Goal: Information Seeking & Learning: Check status

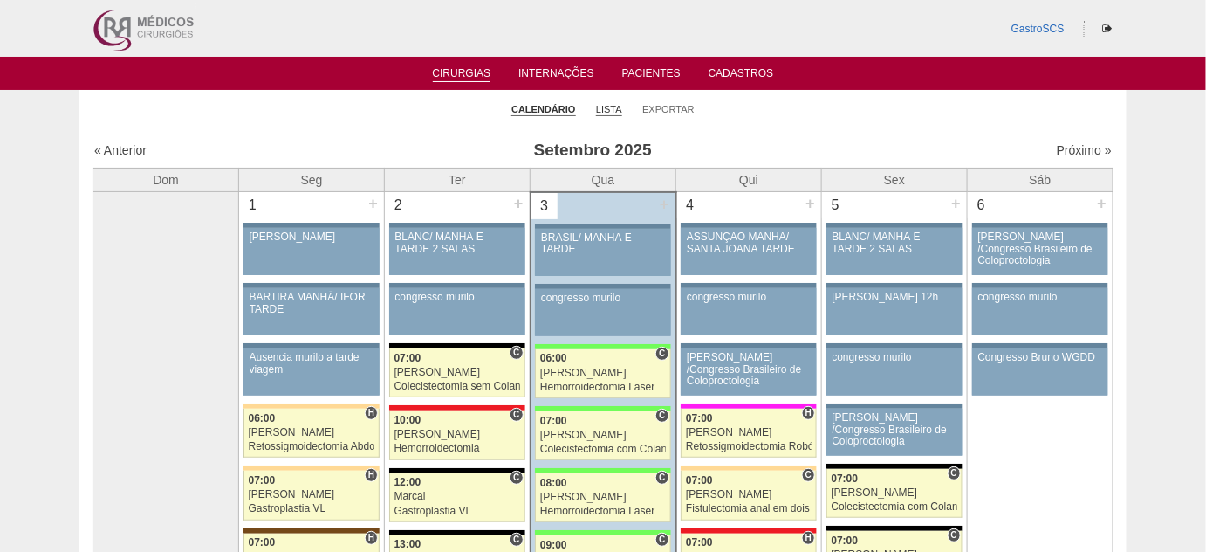
click at [618, 106] on link "Lista" at bounding box center [609, 109] width 26 height 13
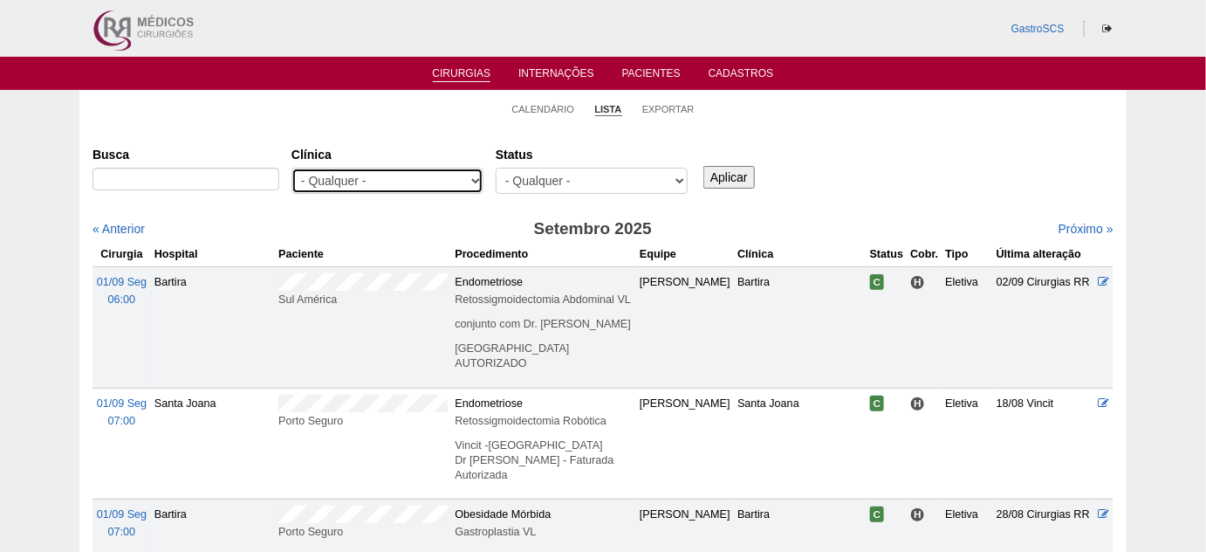
click at [436, 175] on select "- Qualquer - 6R Alphaville Assunção Bartira Brasil Christovão da Gama Cruz Azul…" at bounding box center [388, 181] width 192 height 26
click at [292, 168] on select "- Qualquer - 6R Alphaville Assunção Bartira Brasil Christovão da Gama Cruz Azul…" at bounding box center [388, 181] width 192 height 26
drag, startPoint x: 414, startPoint y: 182, endPoint x: 409, endPoint y: 192, distance: 10.5
click at [414, 182] on select "- Qualquer - 6R Alphaville Assunção Bartira Brasil Christovão da Gama Cruz Azul…" at bounding box center [388, 181] width 192 height 26
select select "22"
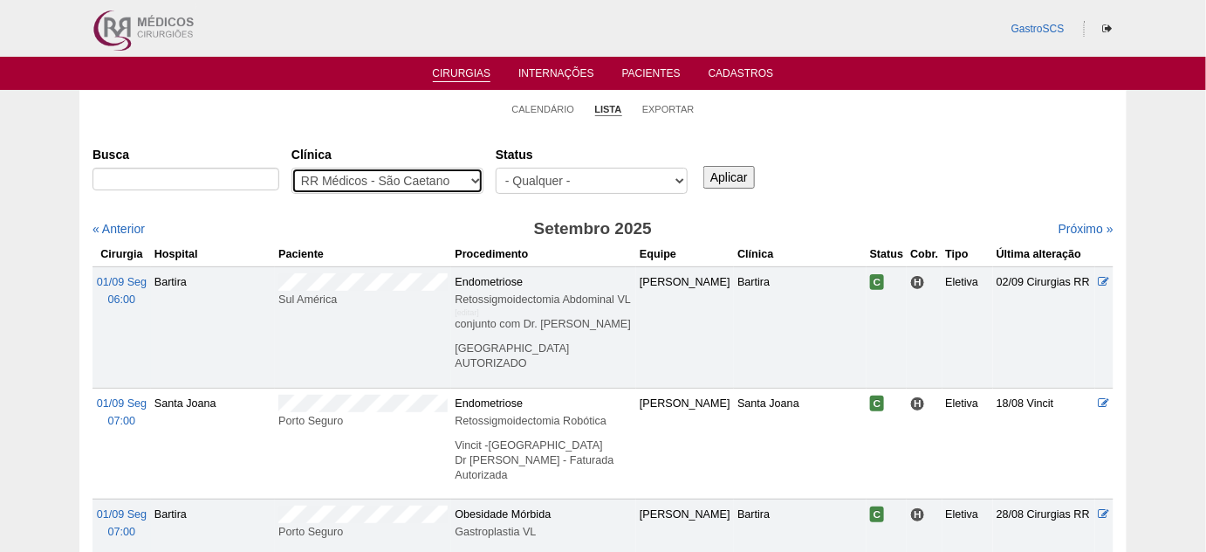
click at [292, 168] on select "- Qualquer - 6R Alphaville Assunção Bartira Brasil Christovão da Gama Cruz Azul…" at bounding box center [388, 181] width 192 height 26
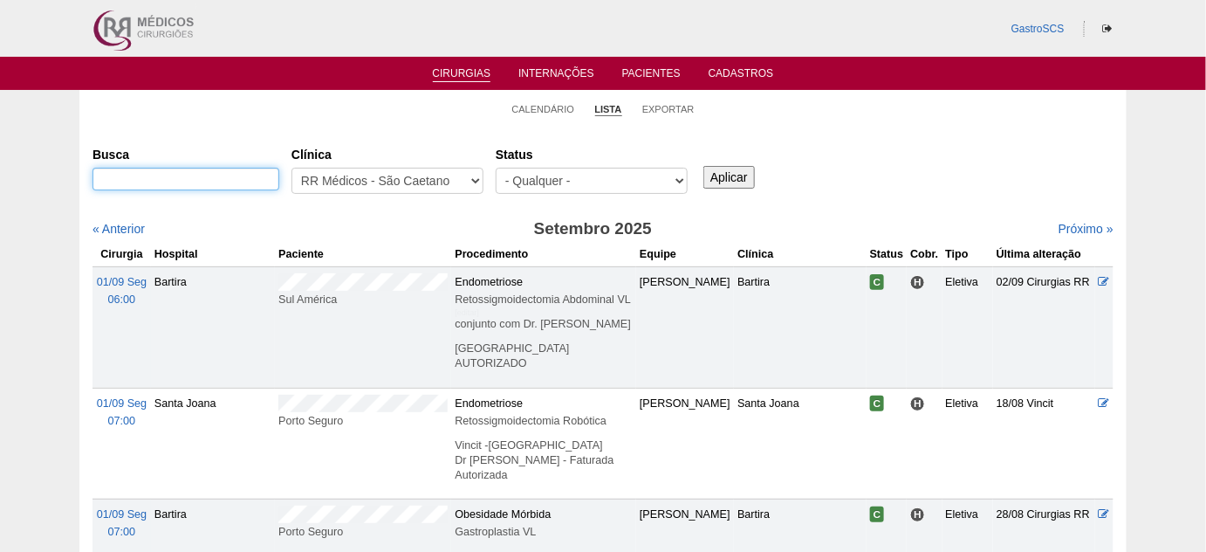
click at [156, 189] on input "Busca" at bounding box center [186, 179] width 187 height 23
type input "porto seguro"
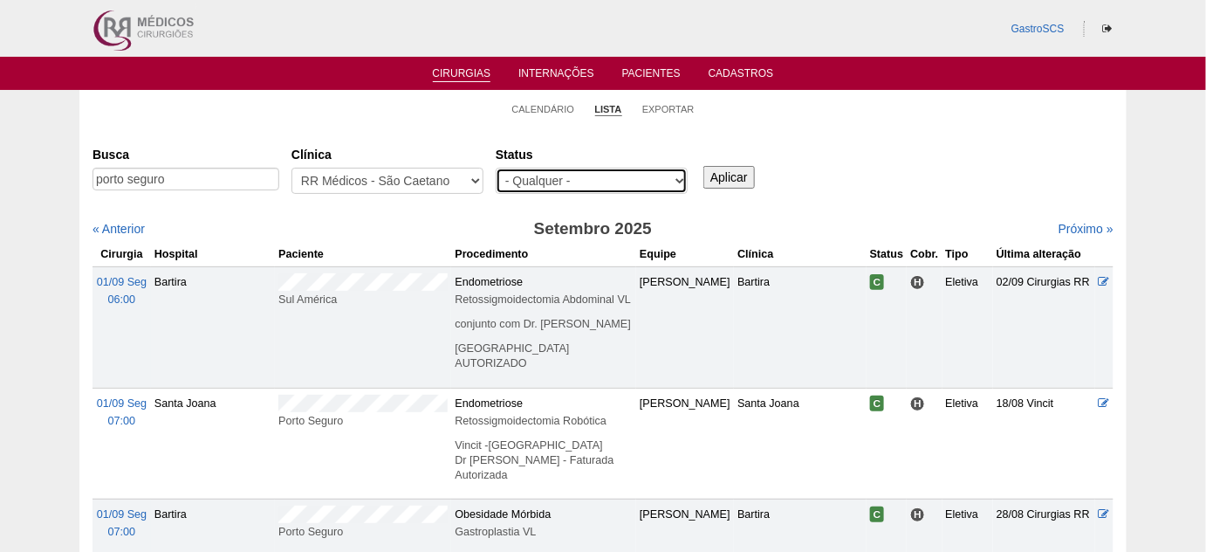
click at [553, 168] on select "- Qualquer - Reservada Confirmada Suspensa Cancelada" at bounding box center [592, 181] width 192 height 26
select select "conf"
click at [496, 168] on select "- Qualquer - Reservada Confirmada Suspensa Cancelada" at bounding box center [592, 181] width 192 height 26
click at [724, 178] on input "Aplicar" at bounding box center [729, 177] width 51 height 23
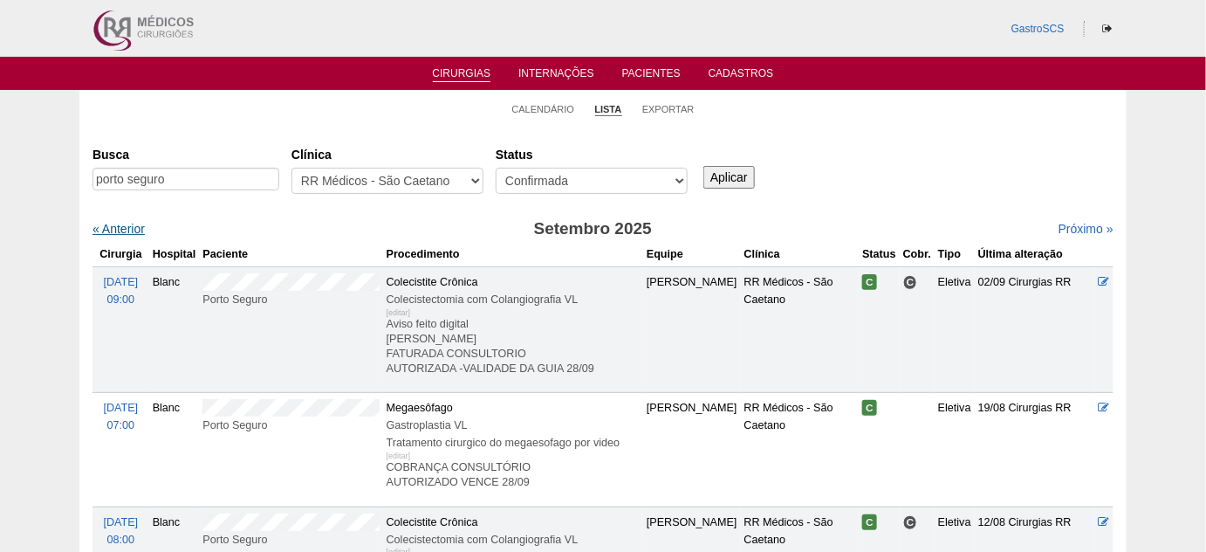
click at [130, 232] on link "« Anterior" at bounding box center [119, 229] width 52 height 14
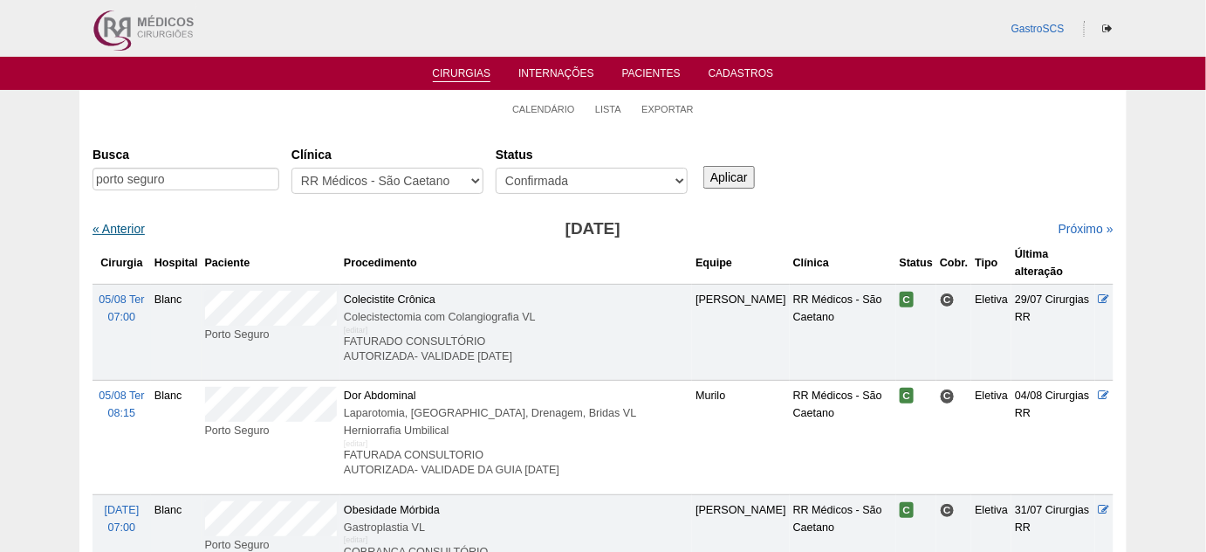
click at [128, 230] on link "« Anterior" at bounding box center [119, 229] width 52 height 14
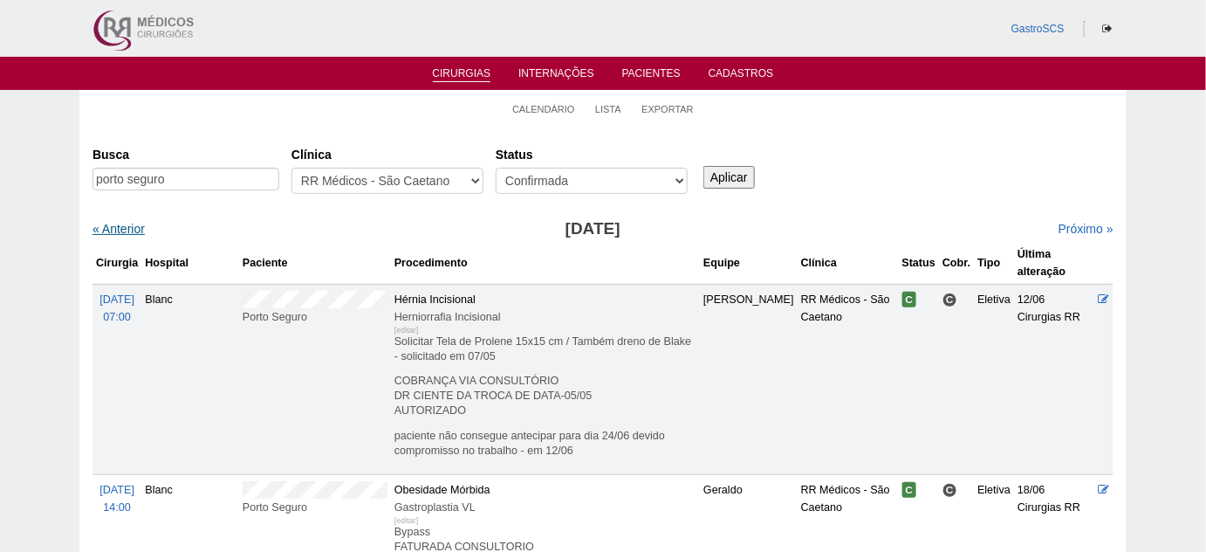
click at [127, 229] on link "« Anterior" at bounding box center [119, 229] width 52 height 14
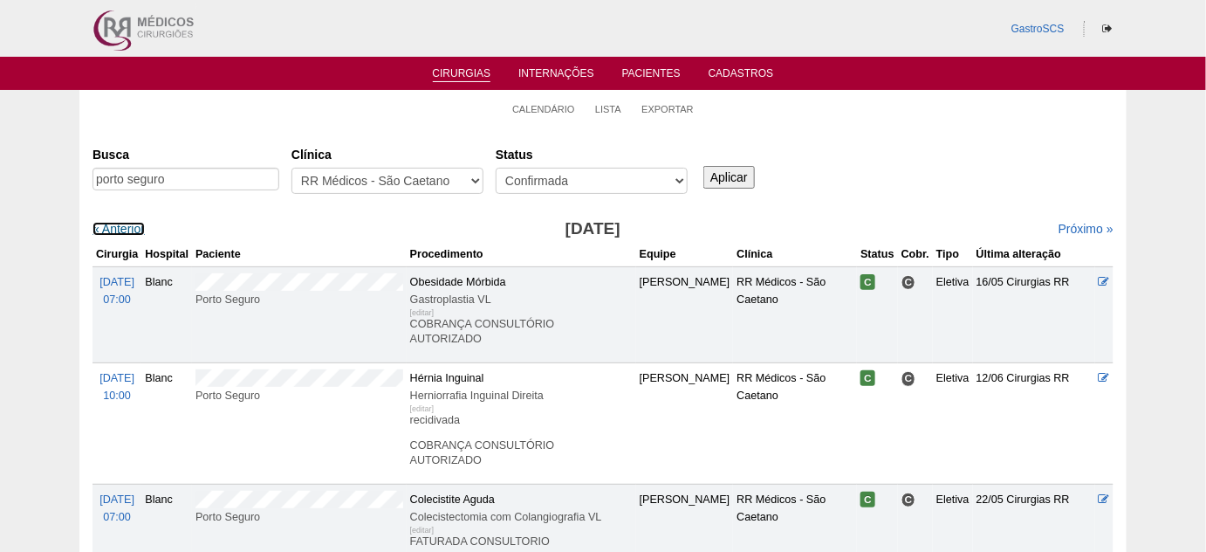
click at [127, 229] on link "« Anterior" at bounding box center [119, 229] width 52 height 14
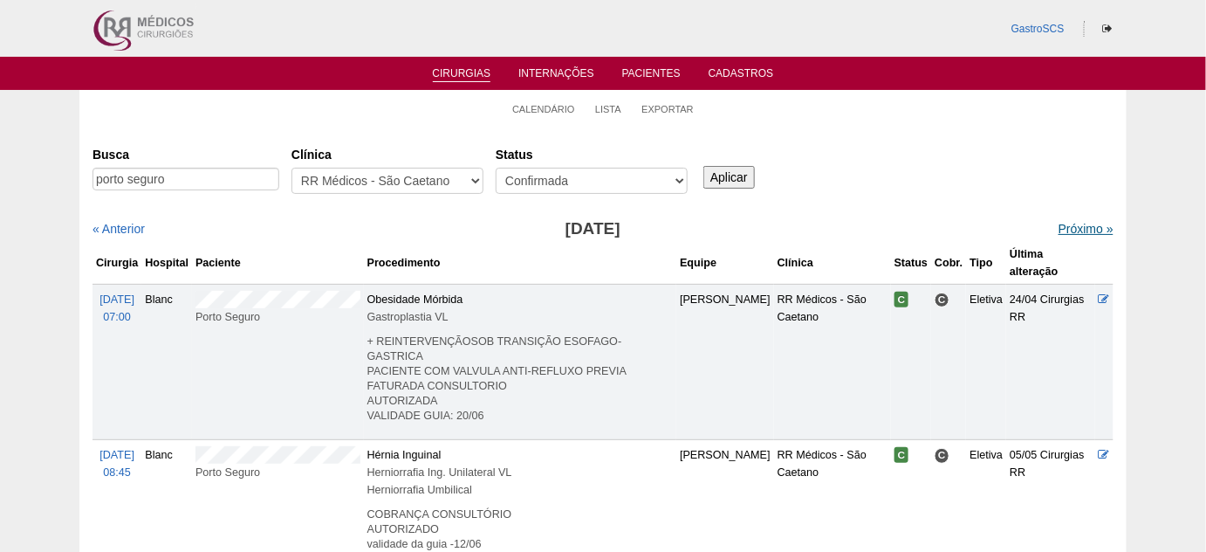
click at [1059, 230] on link "Próximo »" at bounding box center [1086, 229] width 55 height 14
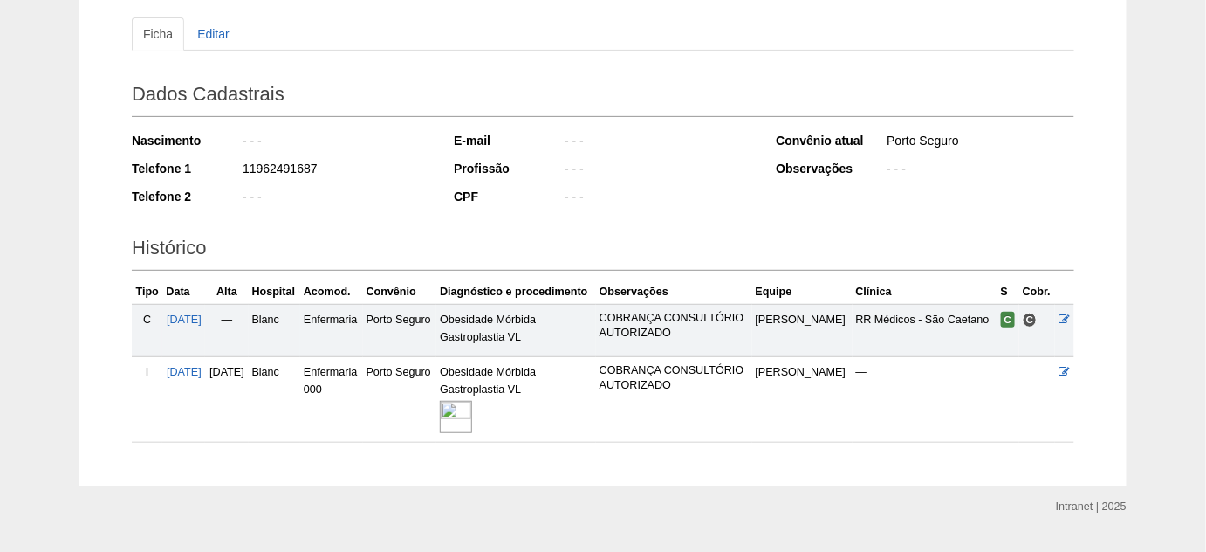
scroll to position [221, 0]
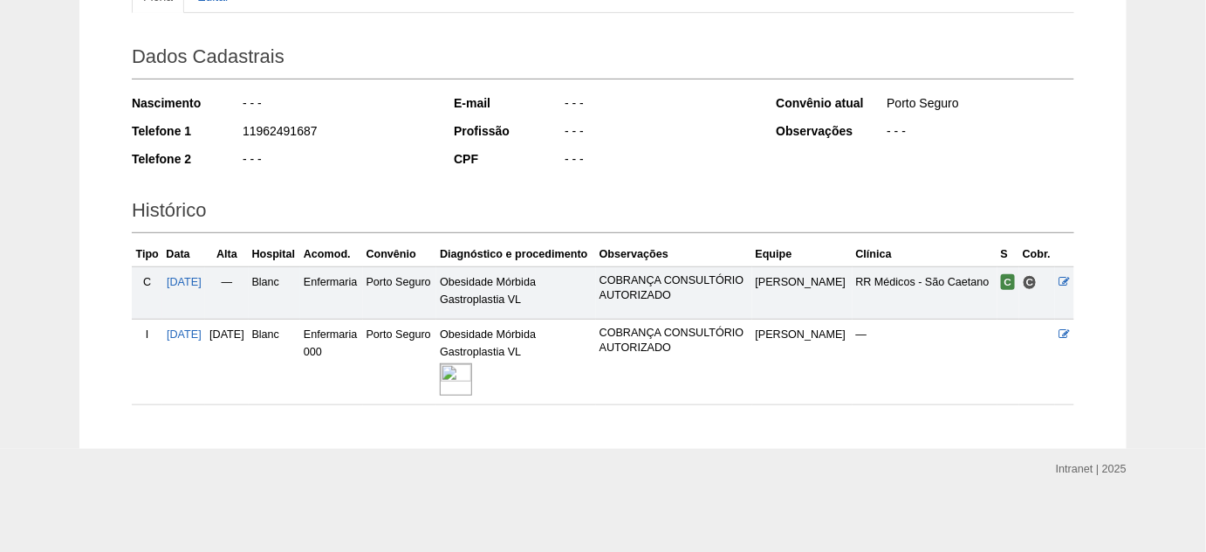
click at [472, 376] on img at bounding box center [456, 379] width 32 height 32
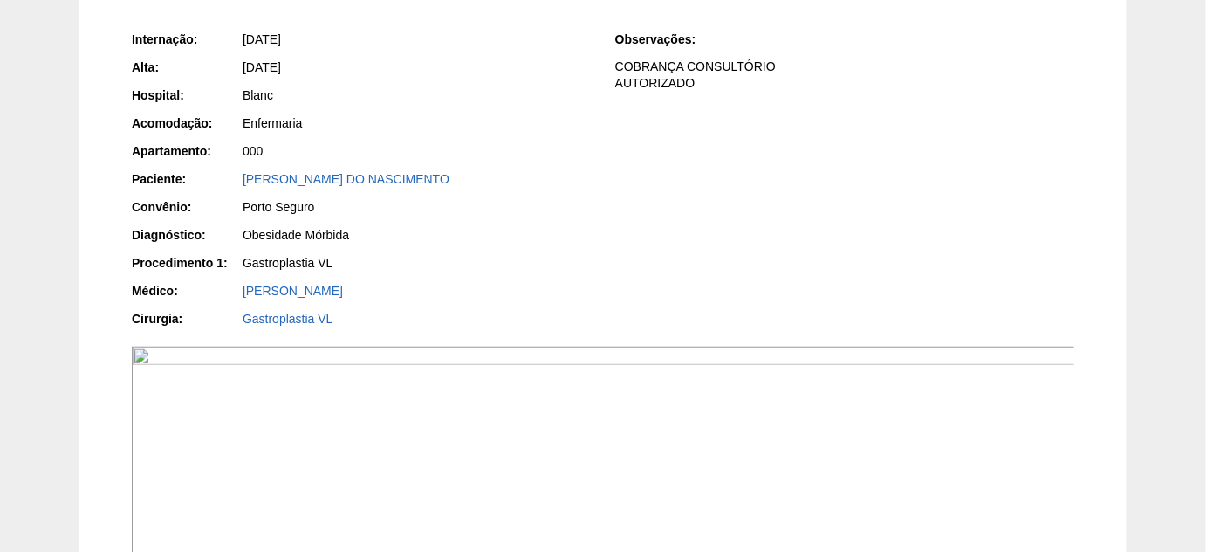
scroll to position [237, 0]
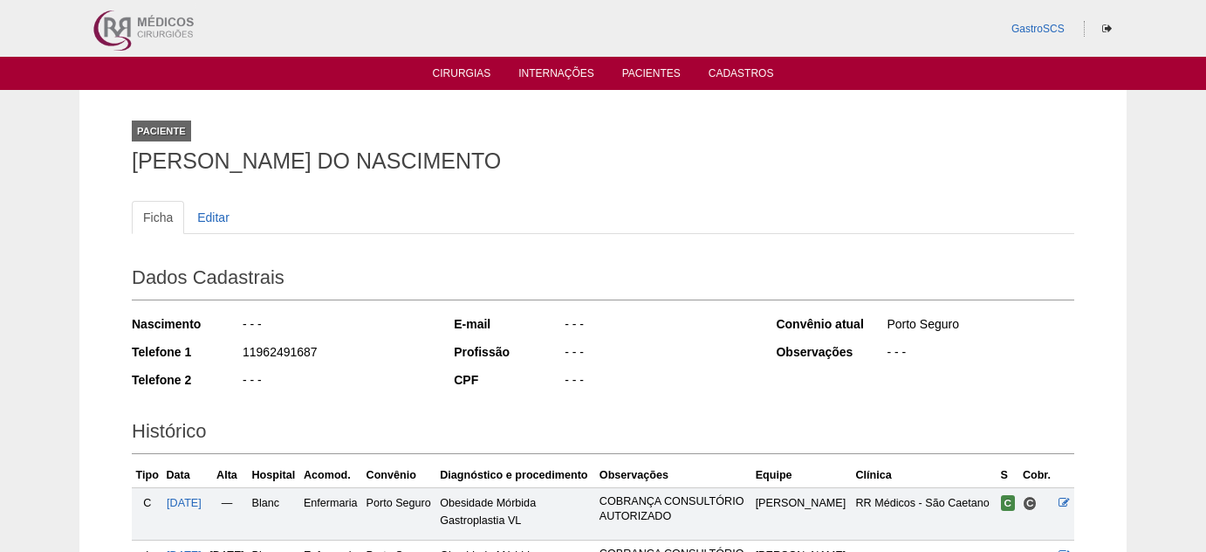
scroll to position [211, 0]
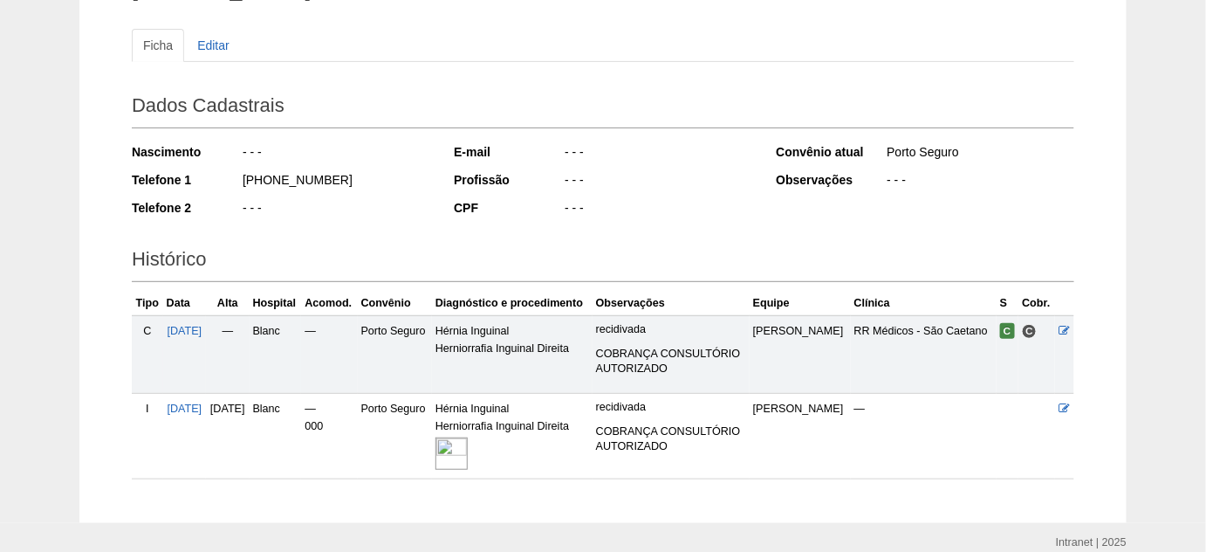
scroll to position [237, 0]
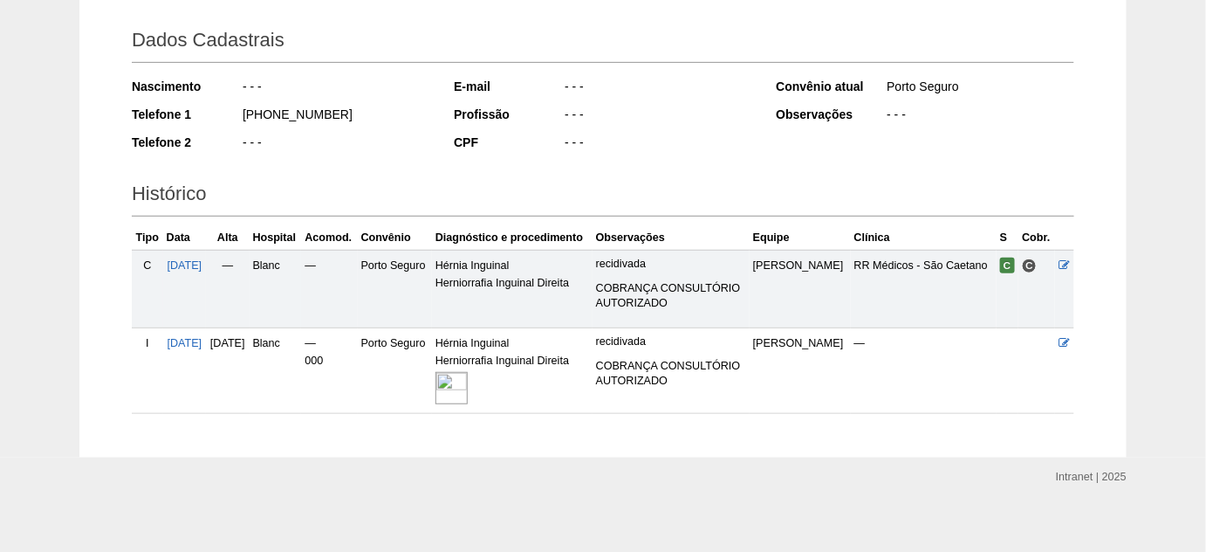
click at [468, 390] on img at bounding box center [452, 388] width 32 height 32
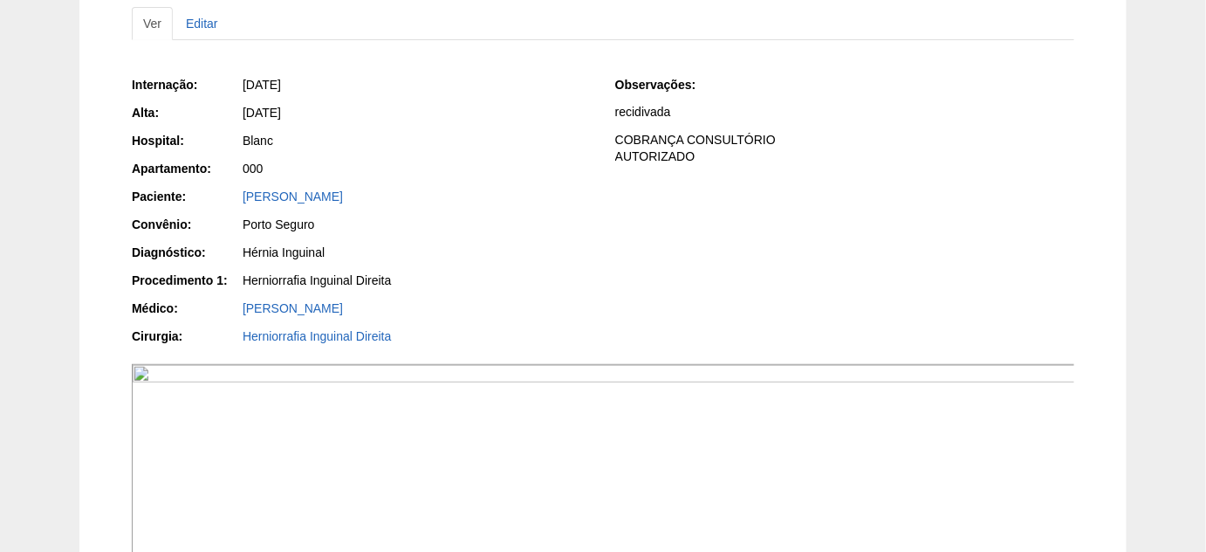
scroll to position [158, 0]
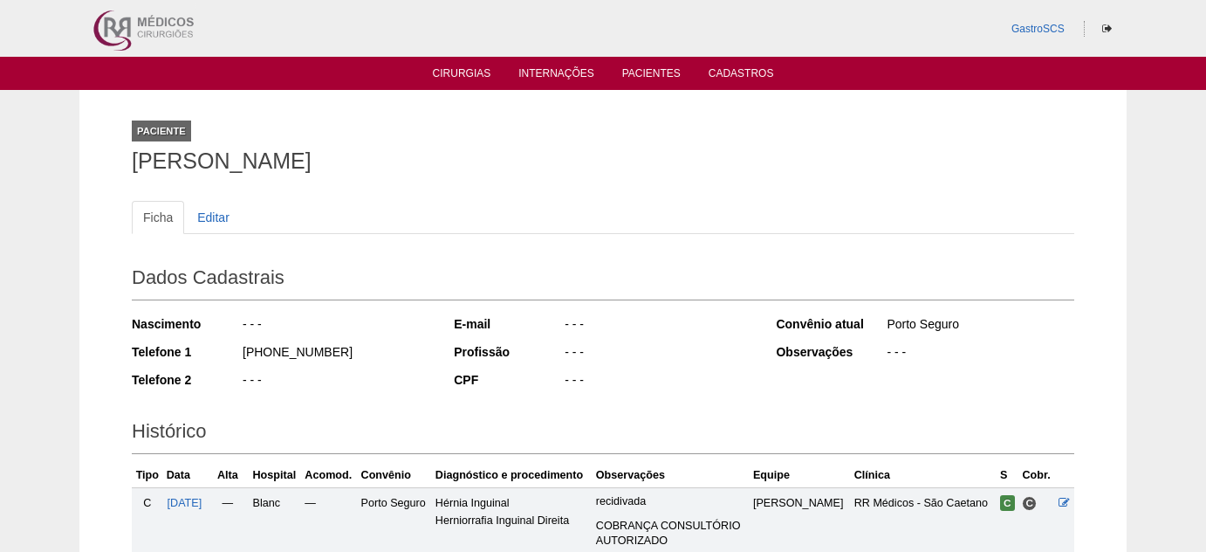
scroll to position [237, 0]
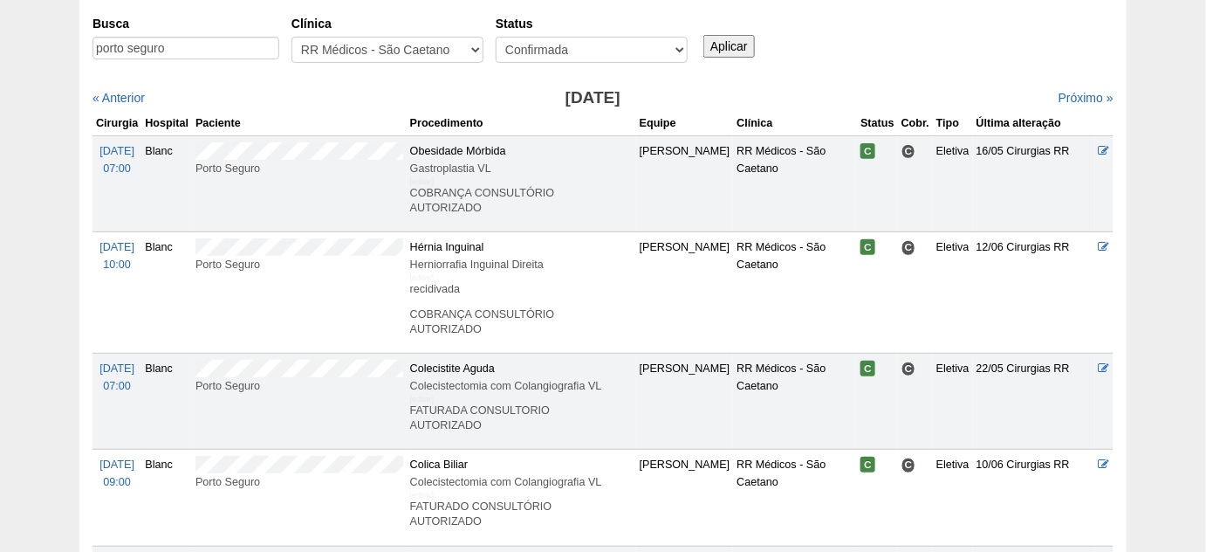
scroll to position [158, 0]
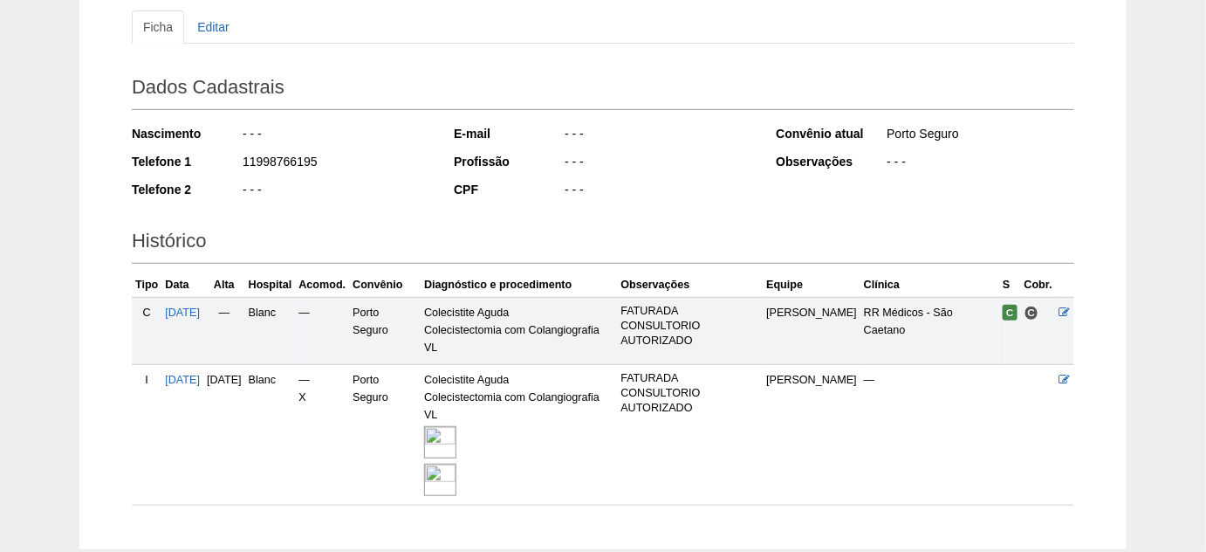
scroll to position [237, 0]
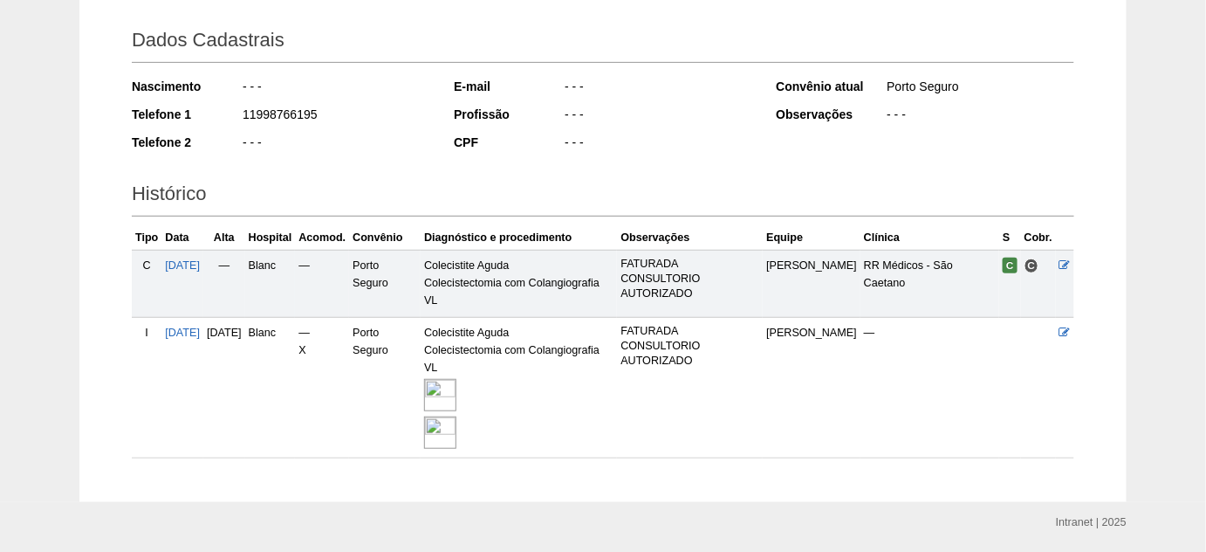
click at [456, 416] on img at bounding box center [440, 432] width 32 height 32
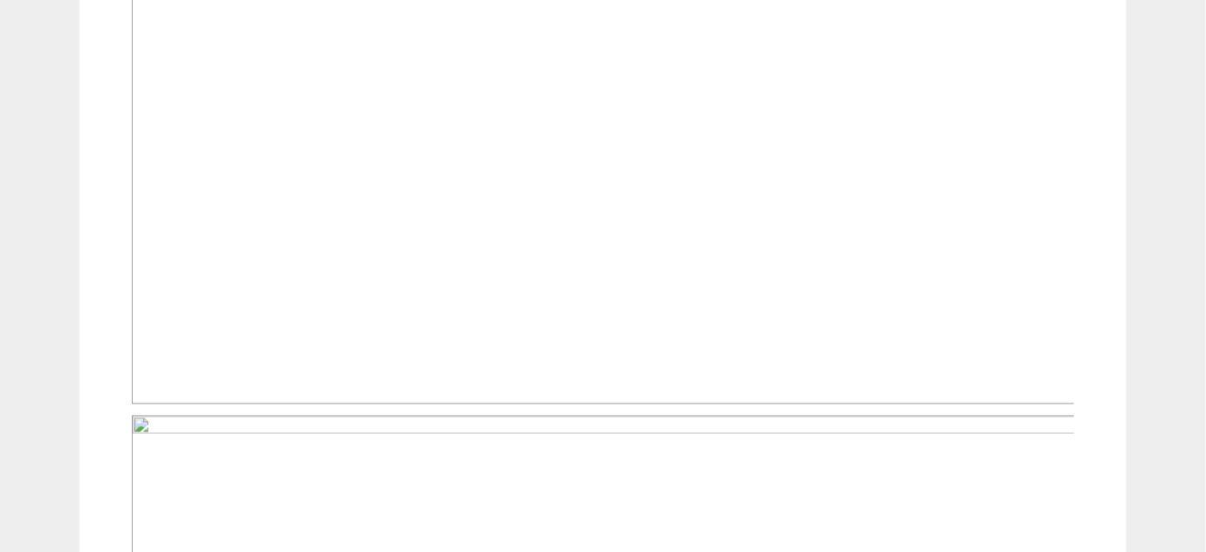
scroll to position [951, 0]
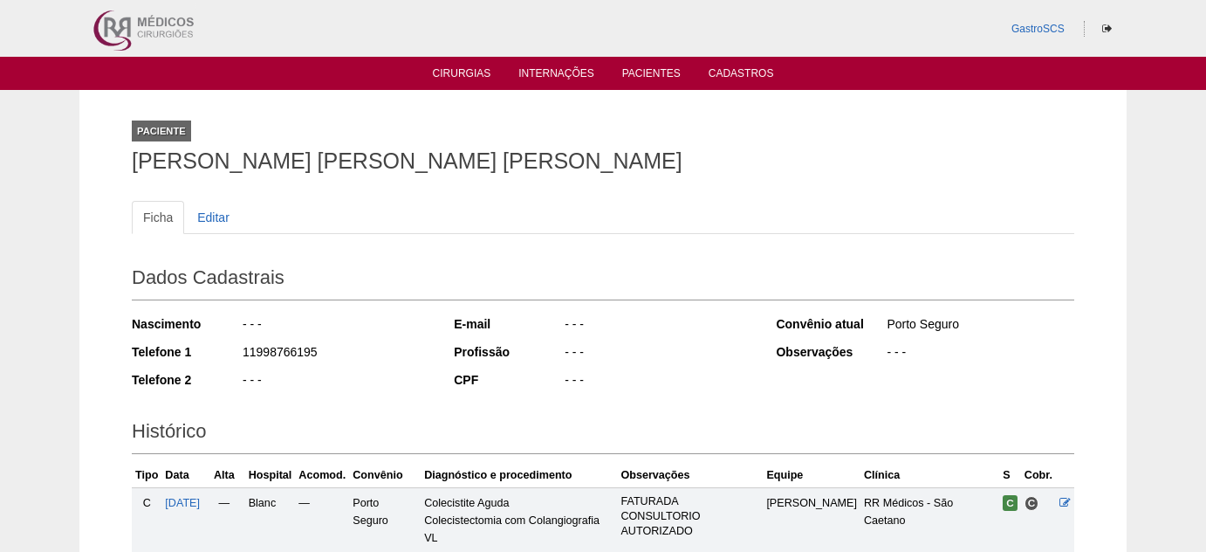
scroll to position [237, 0]
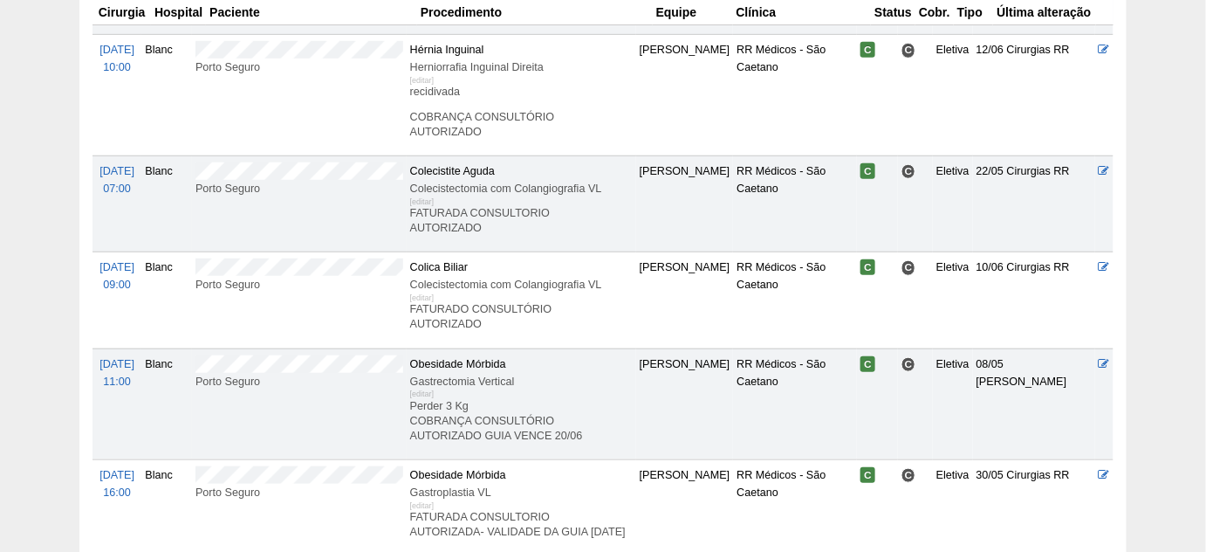
scroll to position [395, 0]
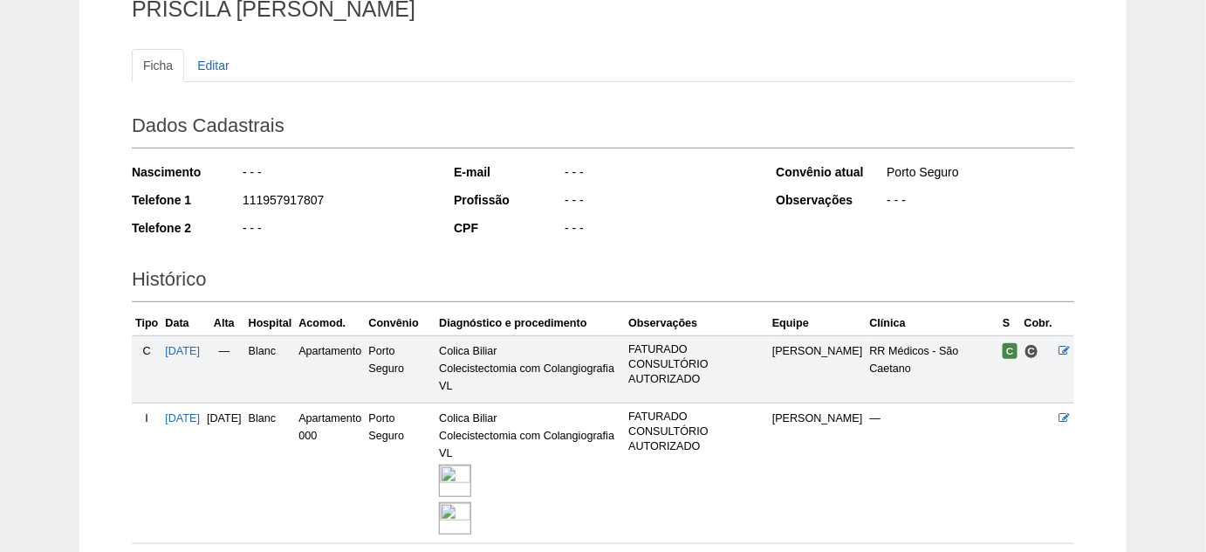
scroll to position [158, 0]
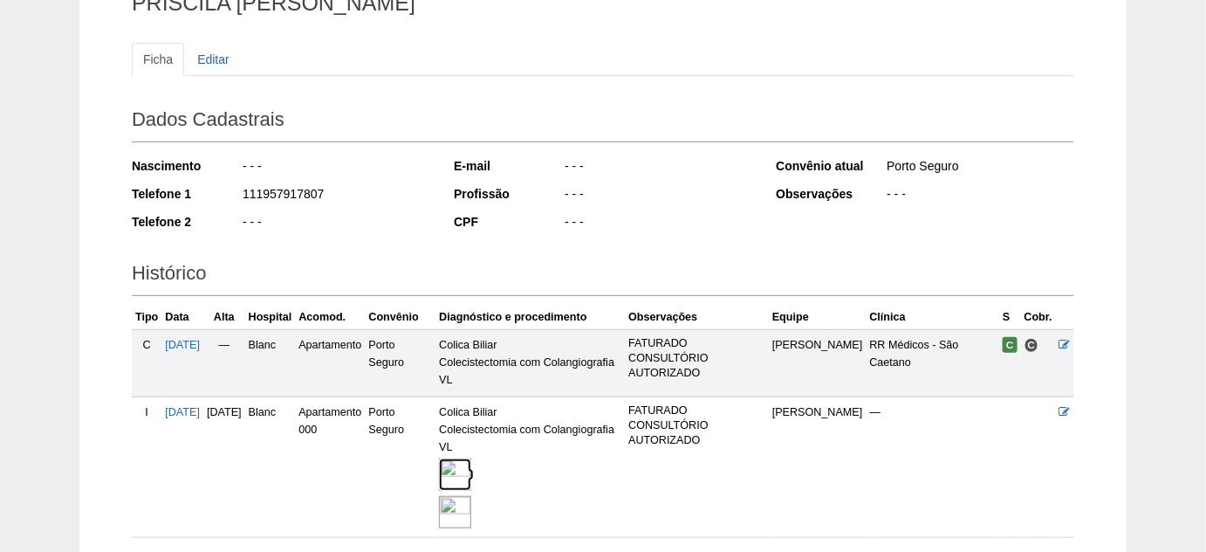
drag, startPoint x: 500, startPoint y: 470, endPoint x: 527, endPoint y: 467, distance: 27.2
click at [471, 470] on img at bounding box center [455, 474] width 32 height 32
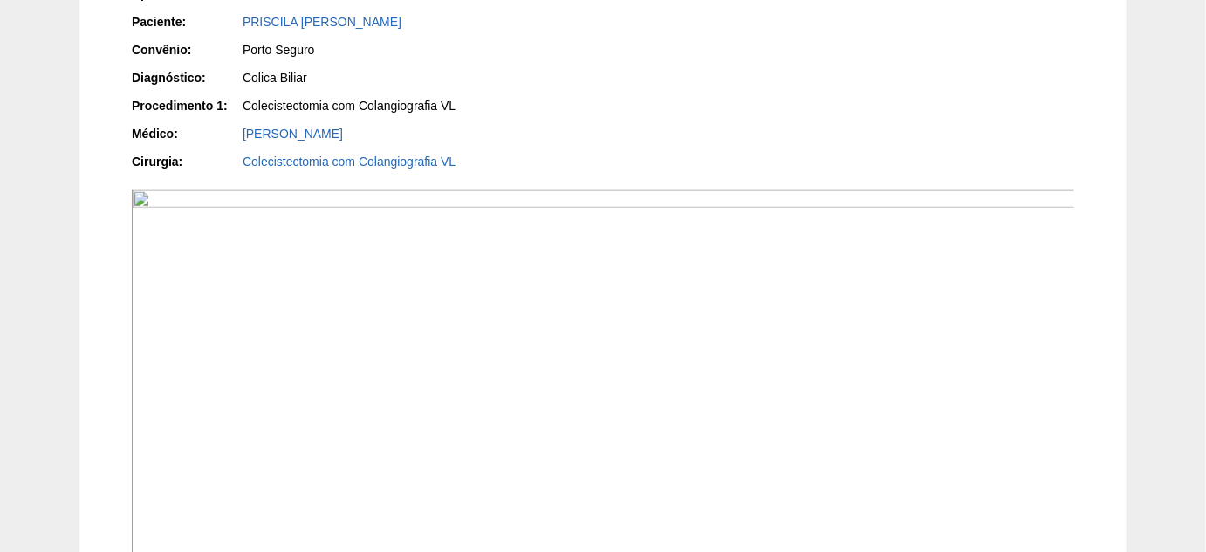
scroll to position [237, 0]
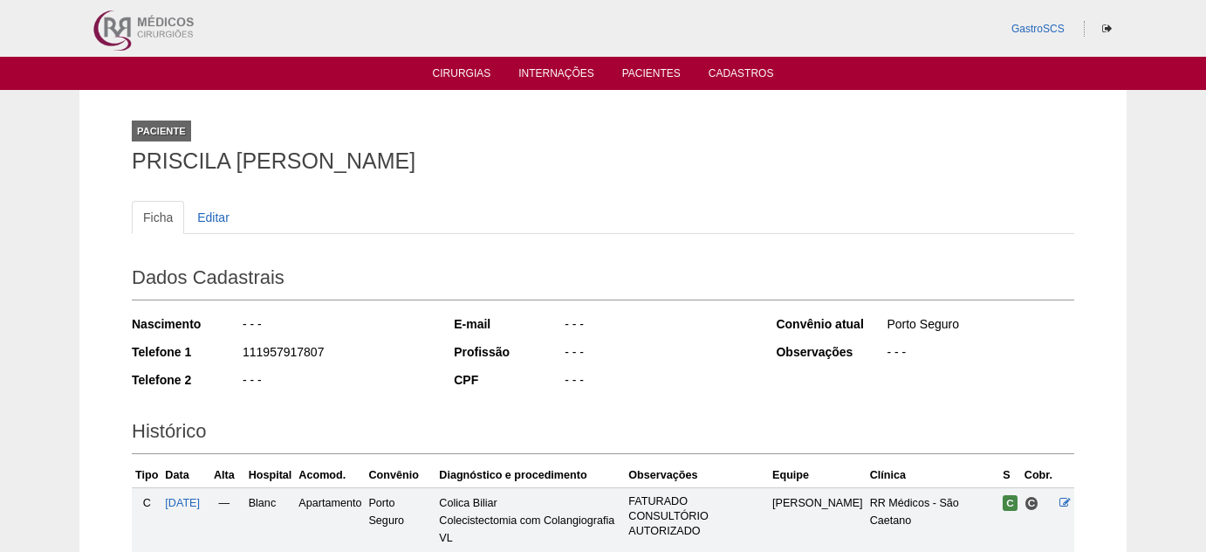
scroll to position [160, 0]
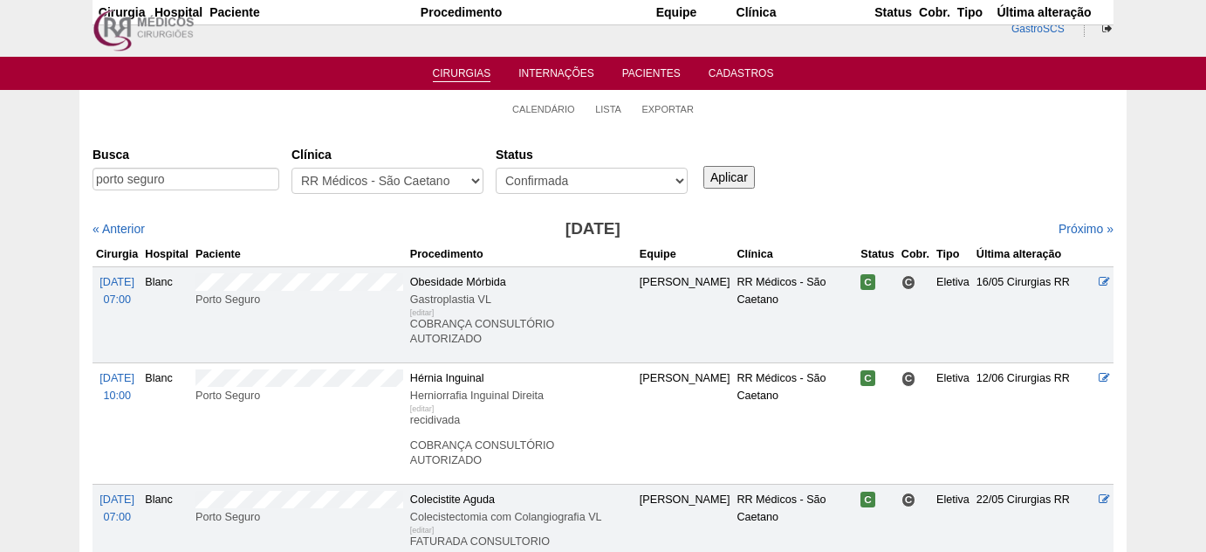
scroll to position [395, 0]
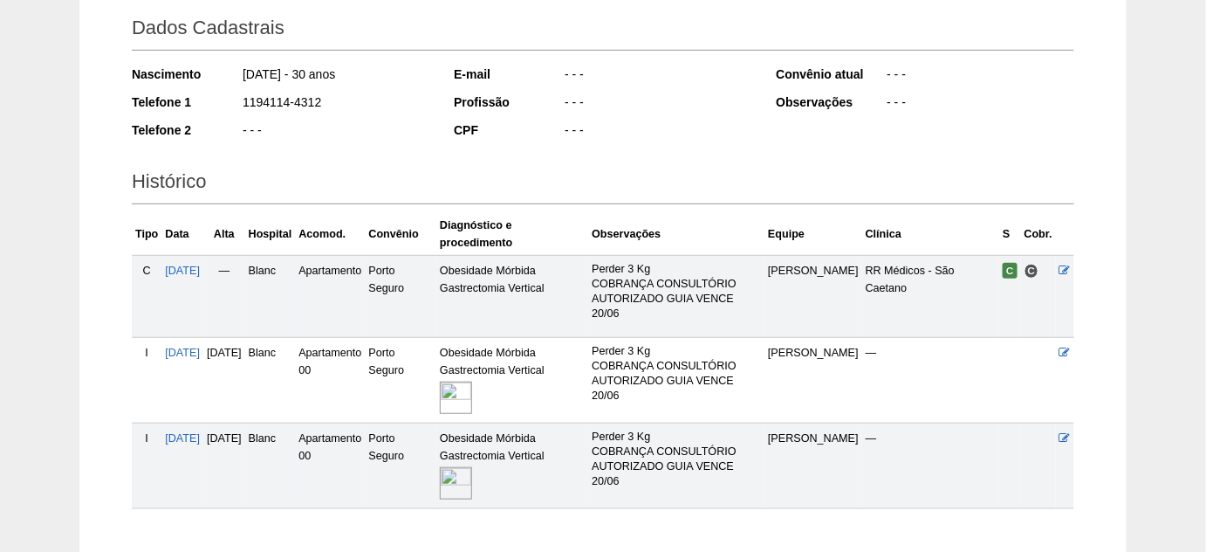
scroll to position [317, 0]
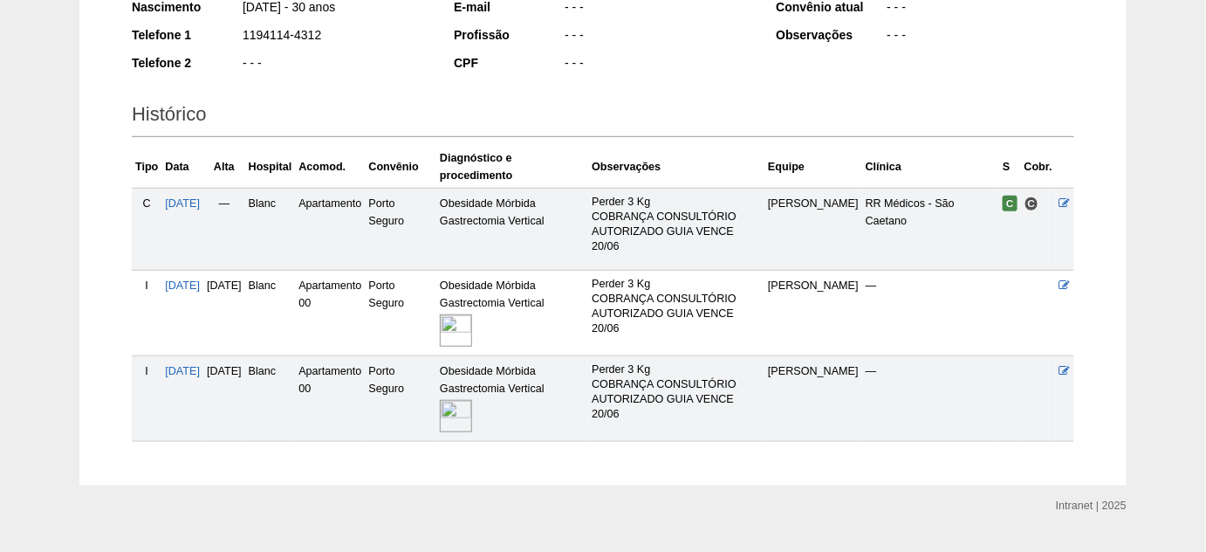
click at [472, 331] on img at bounding box center [456, 330] width 32 height 32
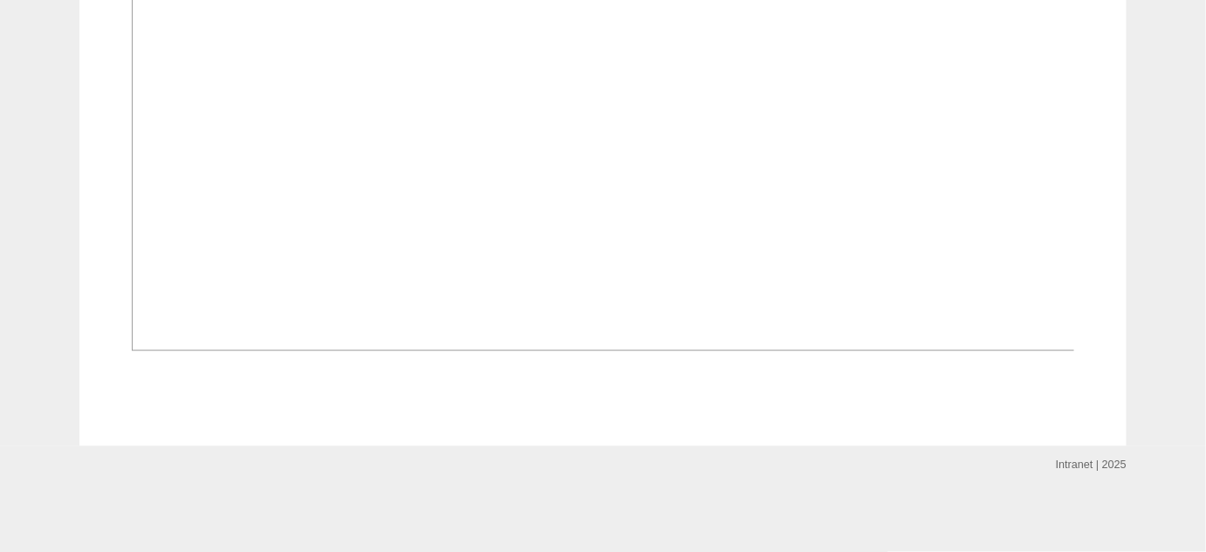
scroll to position [793, 0]
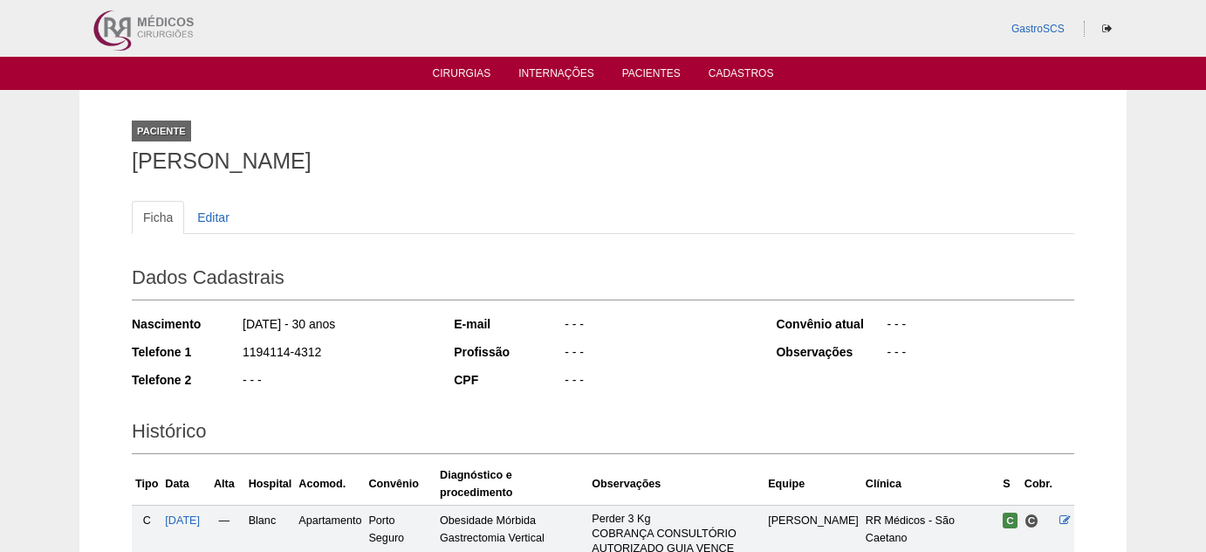
scroll to position [315, 0]
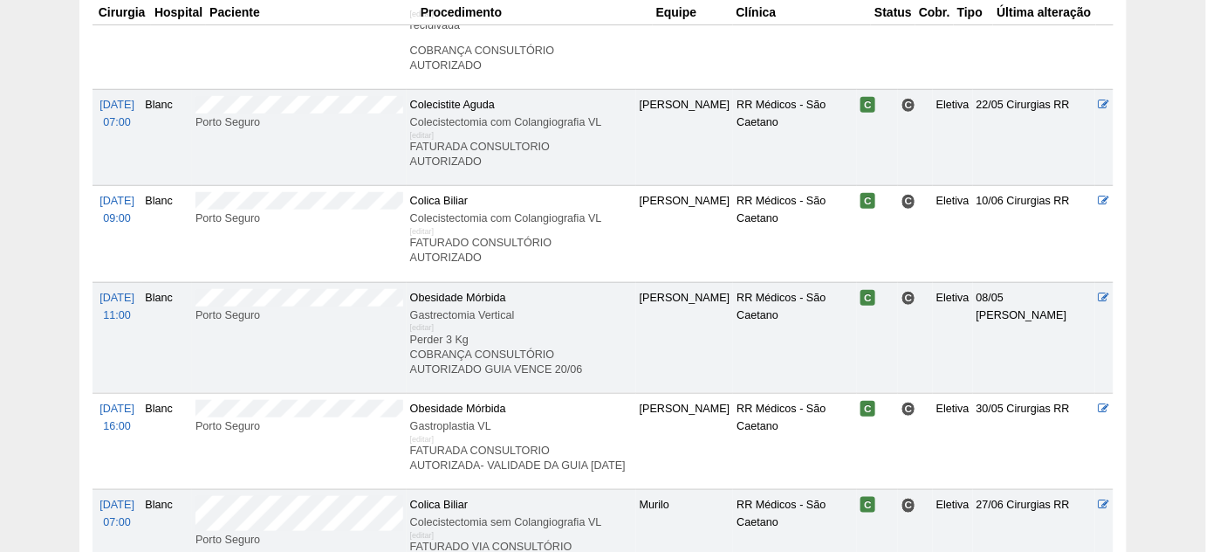
scroll to position [474, 0]
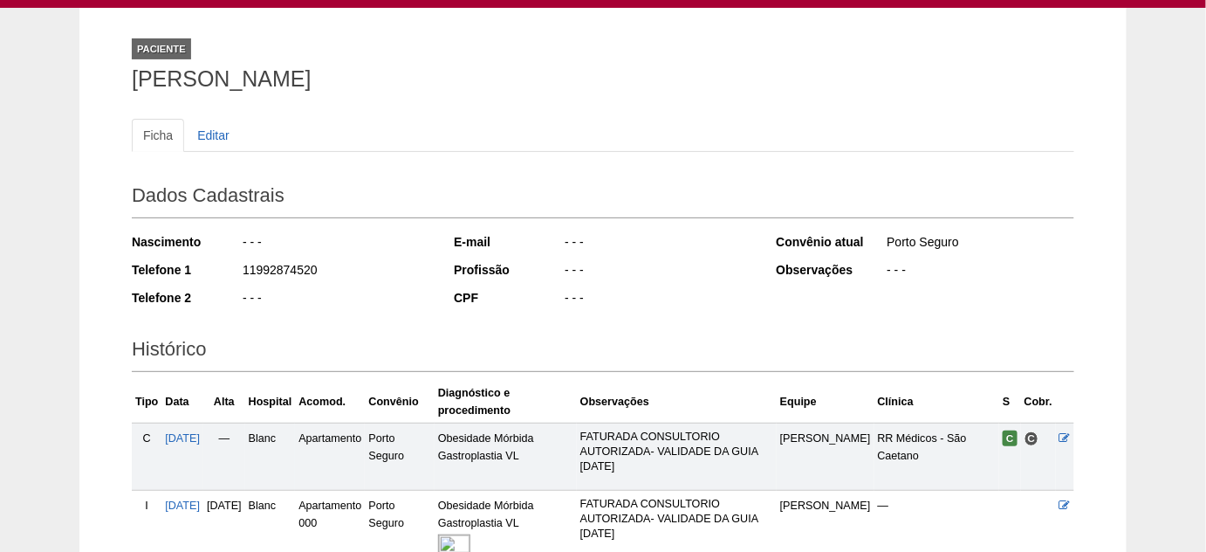
scroll to position [79, 0]
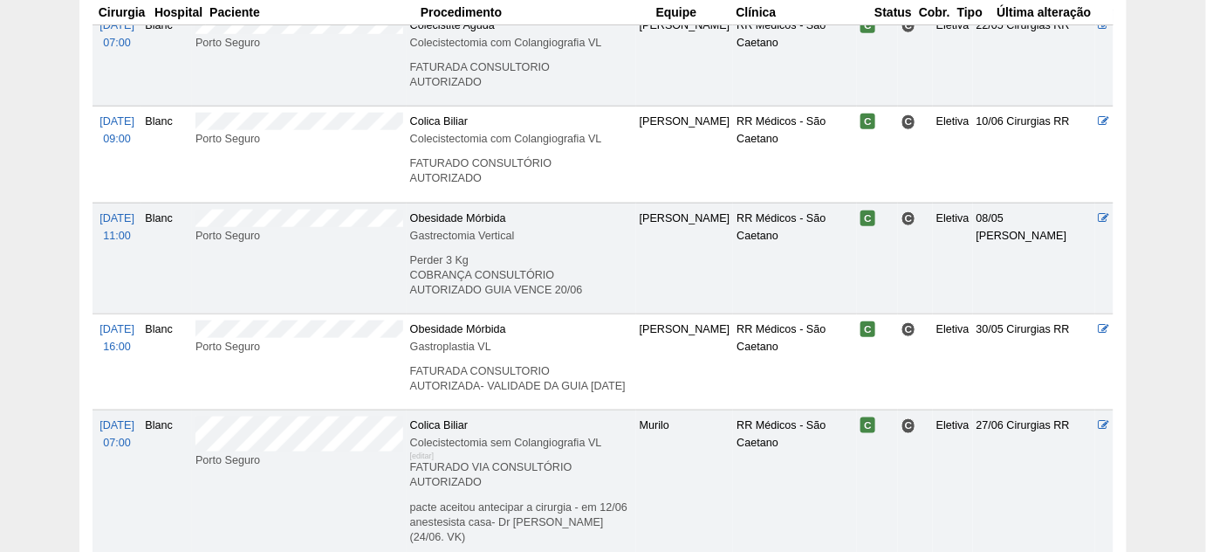
scroll to position [553, 0]
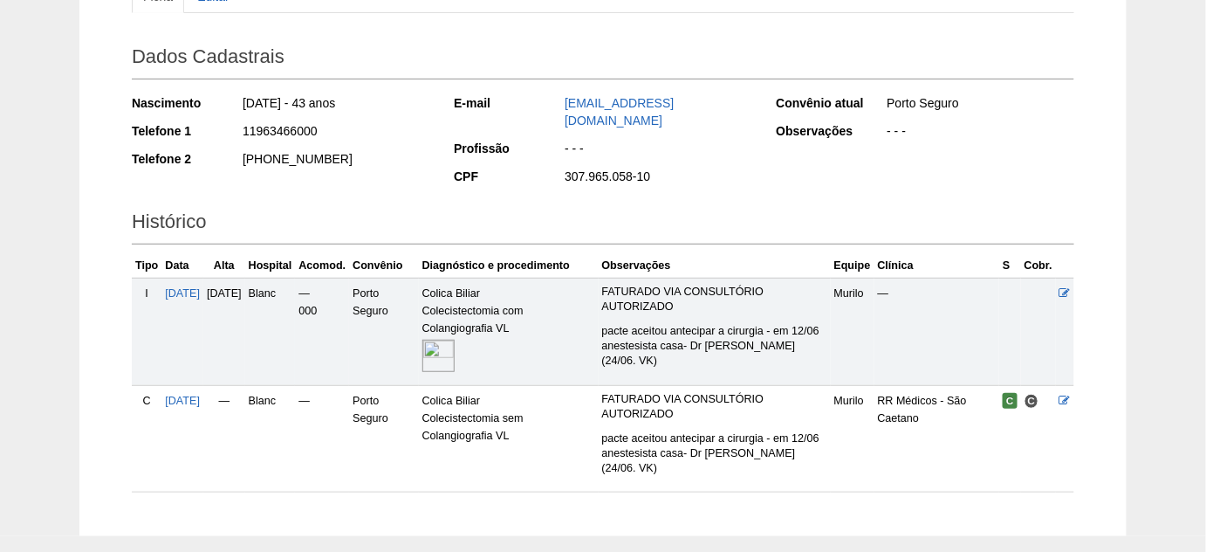
scroll to position [317, 0]
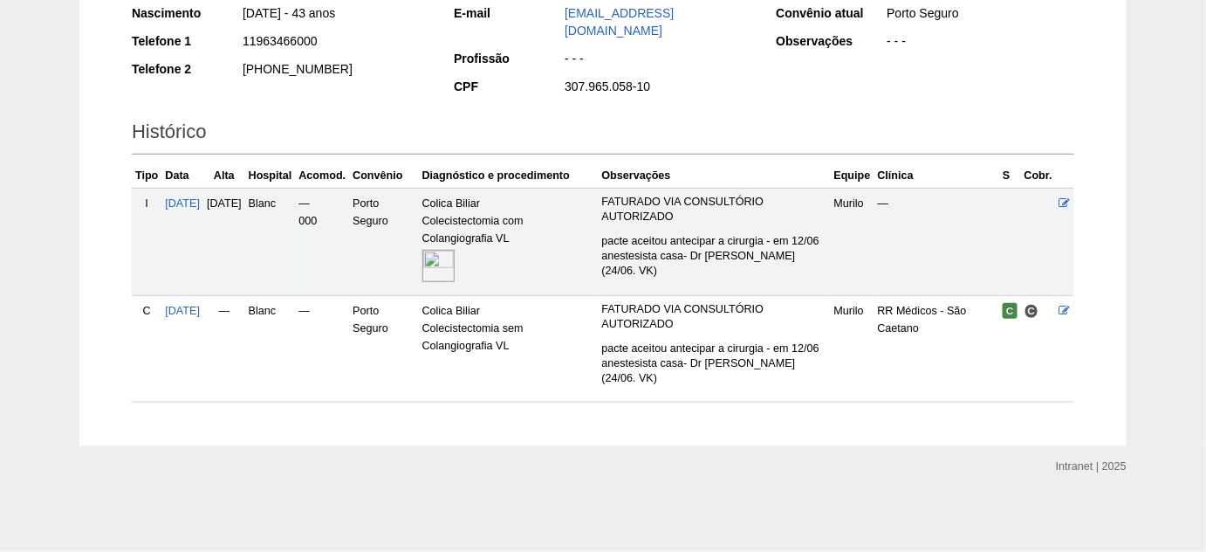
click at [455, 250] on img at bounding box center [438, 266] width 32 height 32
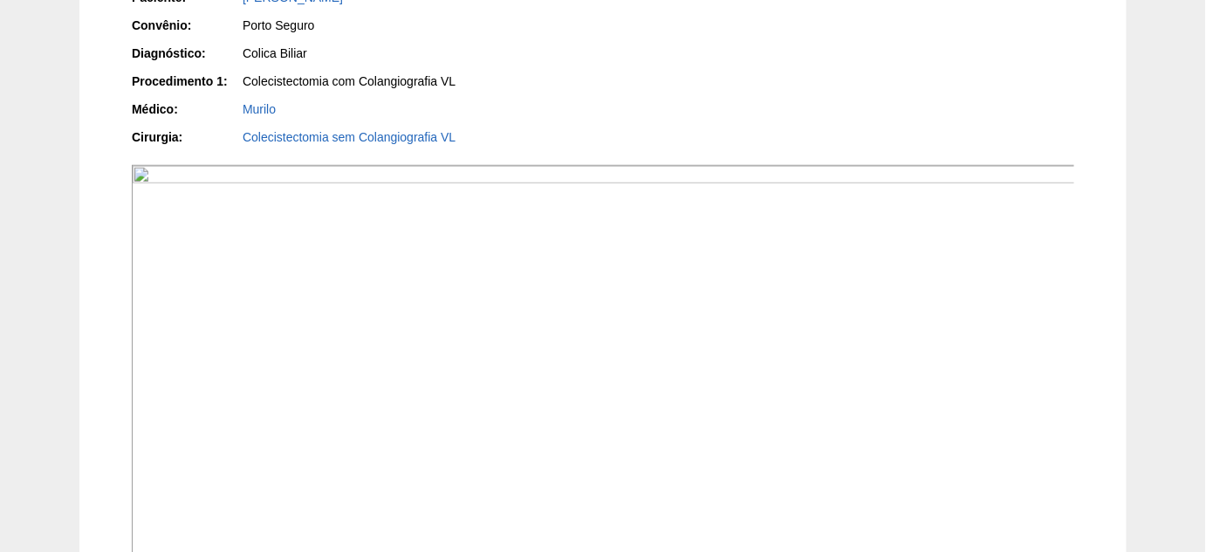
scroll to position [396, 0]
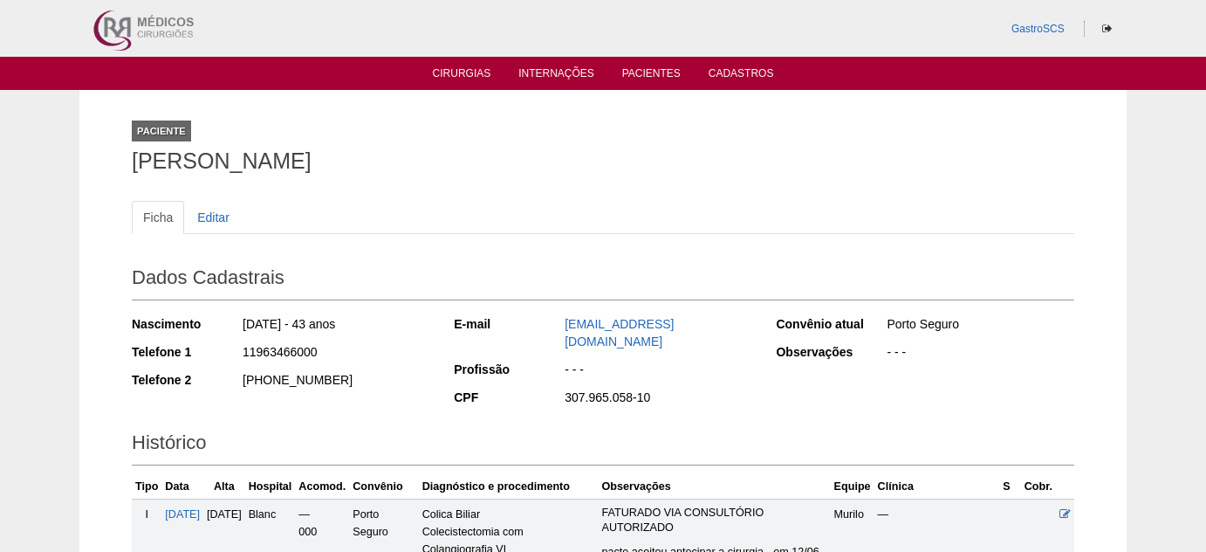
scroll to position [315, 0]
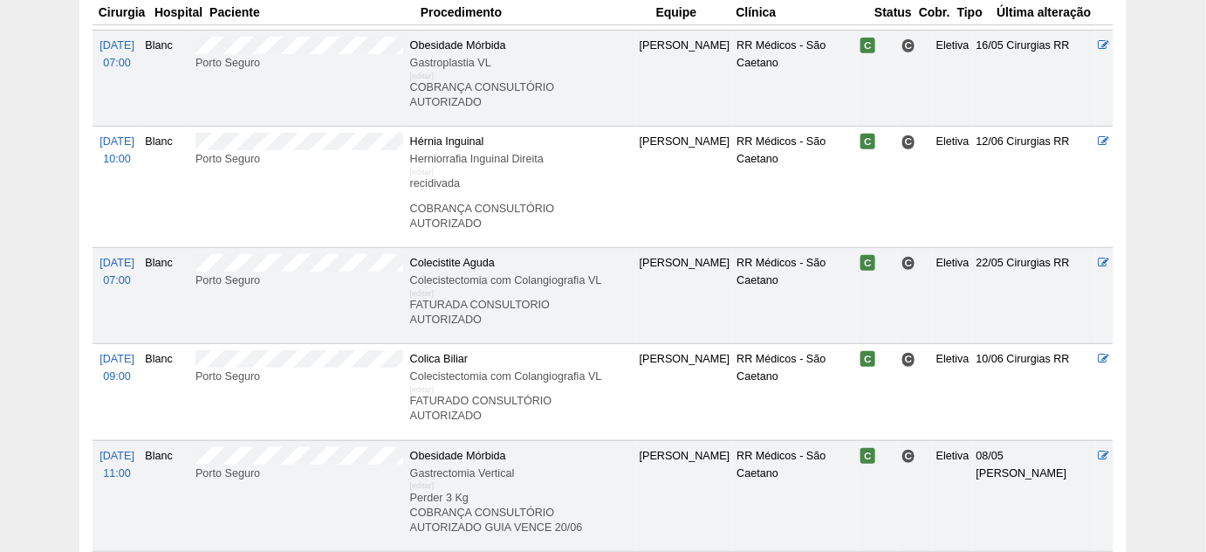
scroll to position [156, 0]
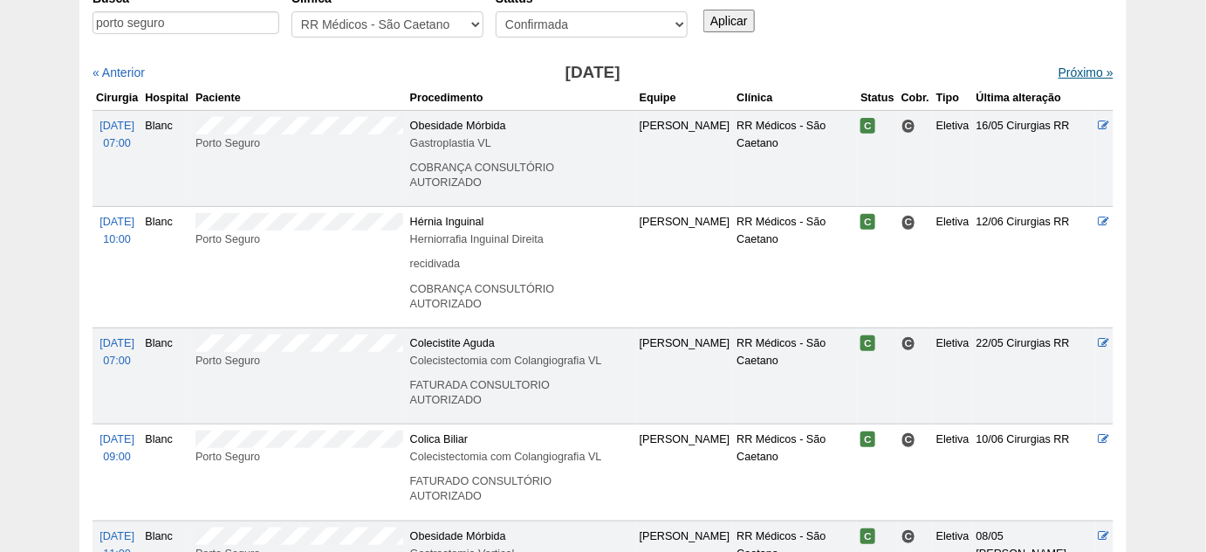
click at [1059, 73] on link "Próximo »" at bounding box center [1086, 72] width 55 height 14
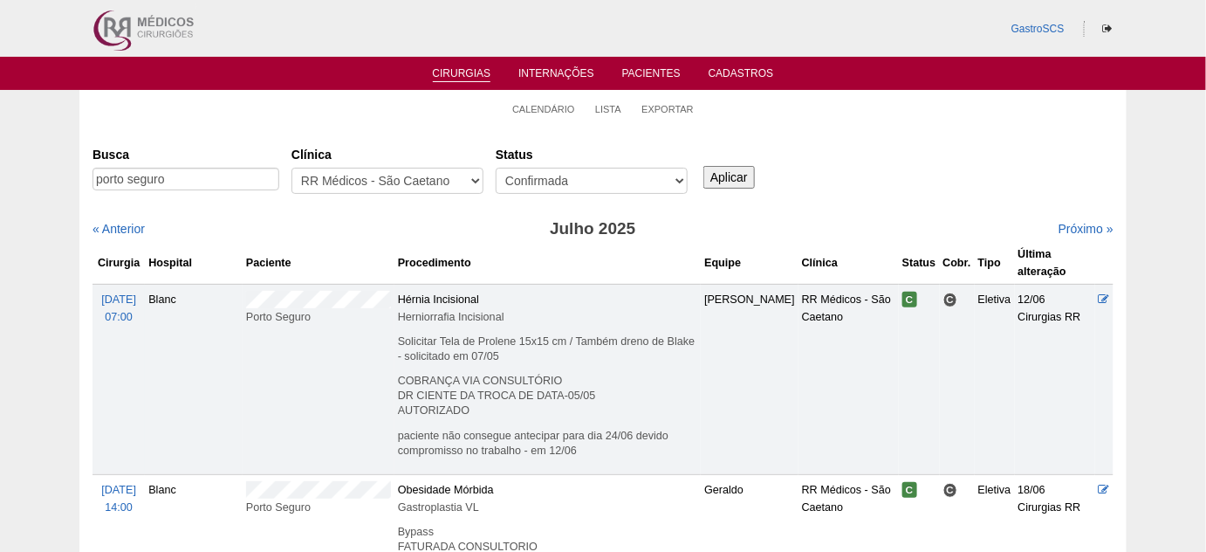
scroll to position [79, 0]
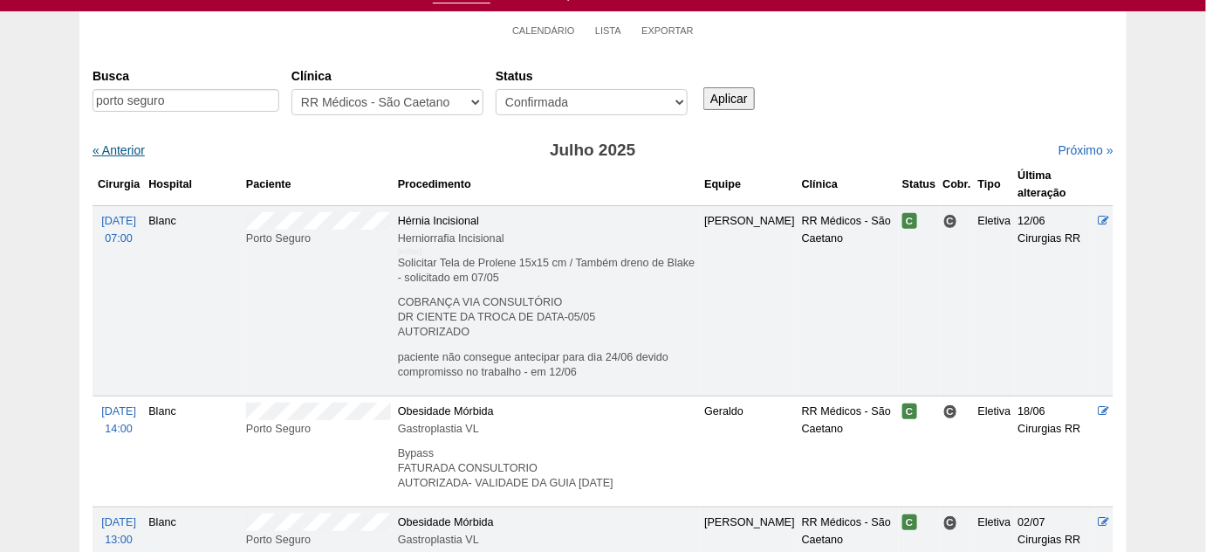
click at [115, 146] on link "« Anterior" at bounding box center [119, 150] width 52 height 14
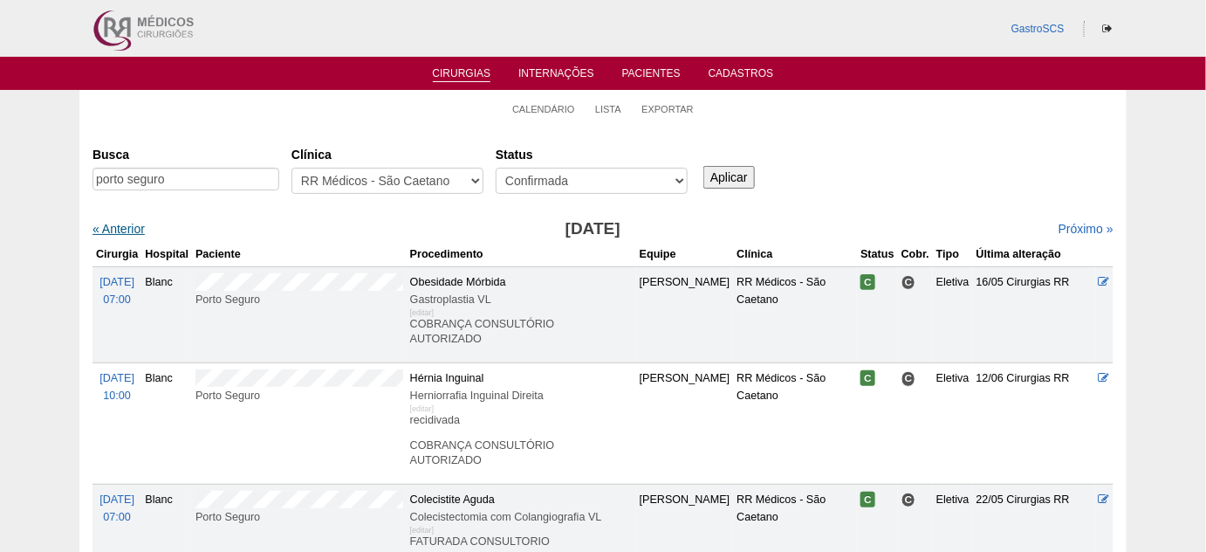
click at [125, 230] on link "« Anterior" at bounding box center [119, 229] width 52 height 14
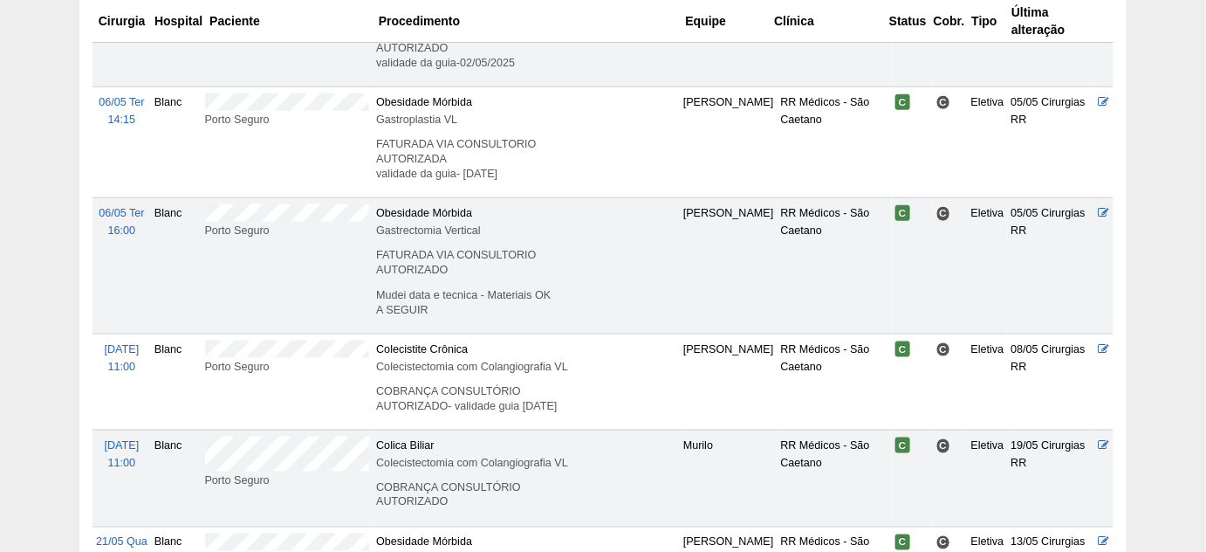
scroll to position [635, 0]
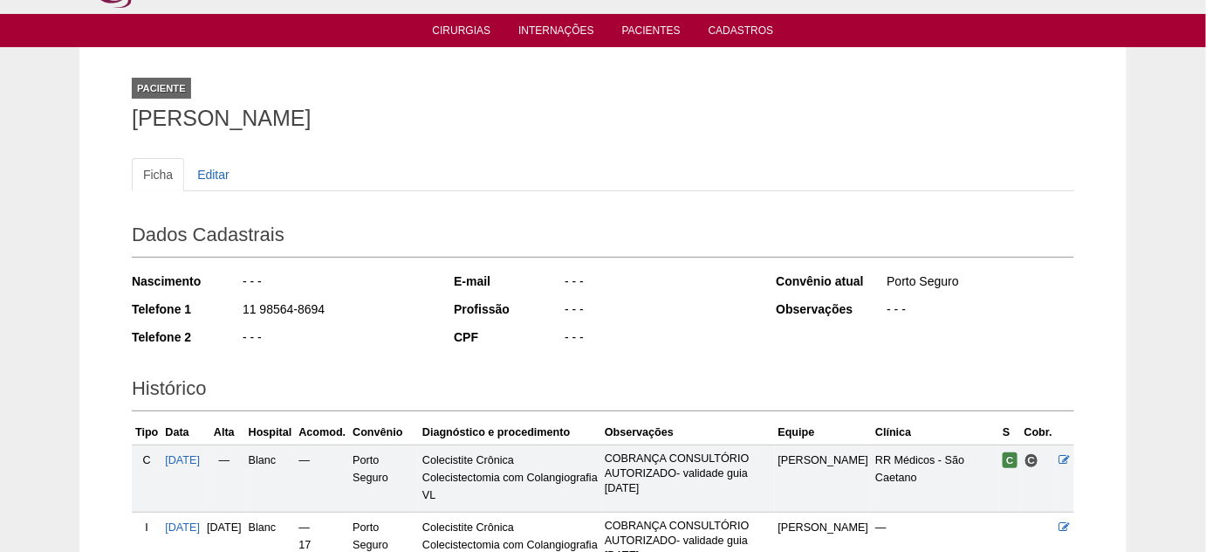
scroll to position [158, 0]
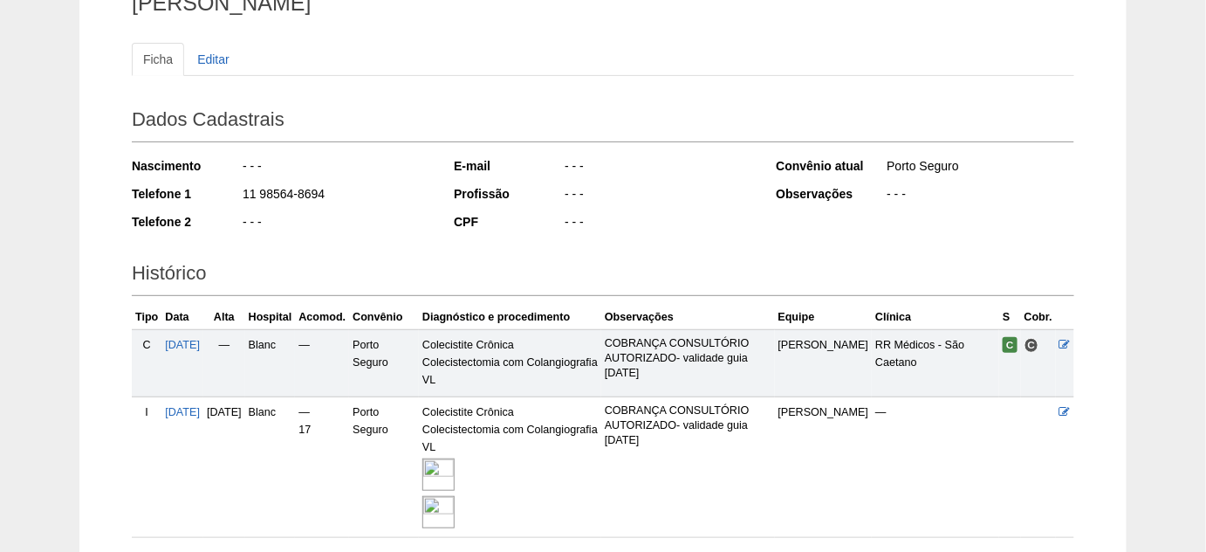
click at [455, 504] on img at bounding box center [438, 512] width 32 height 32
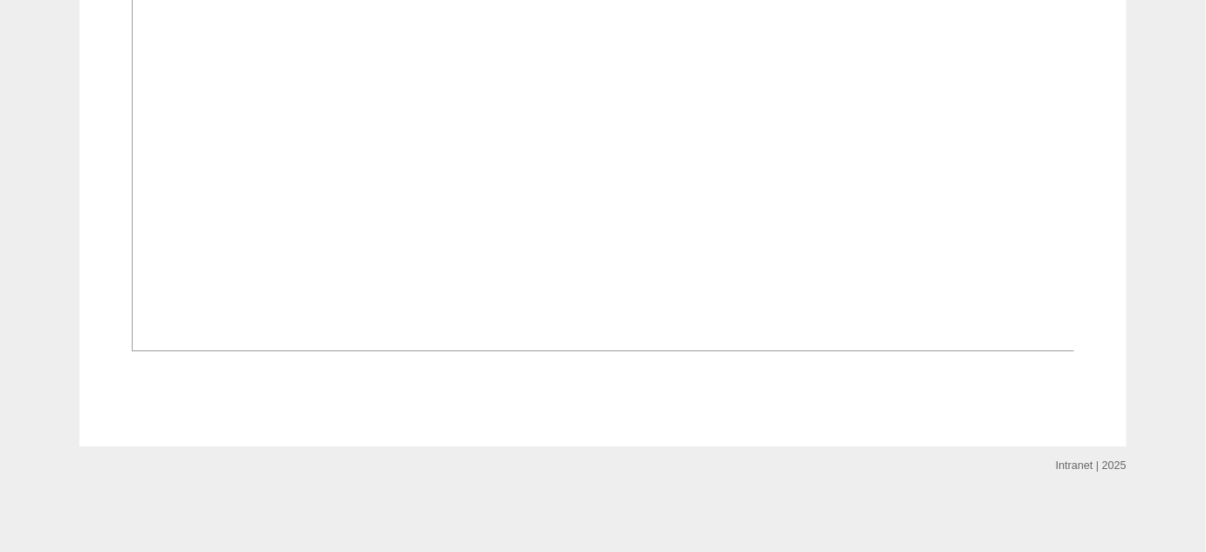
scroll to position [1904, 0]
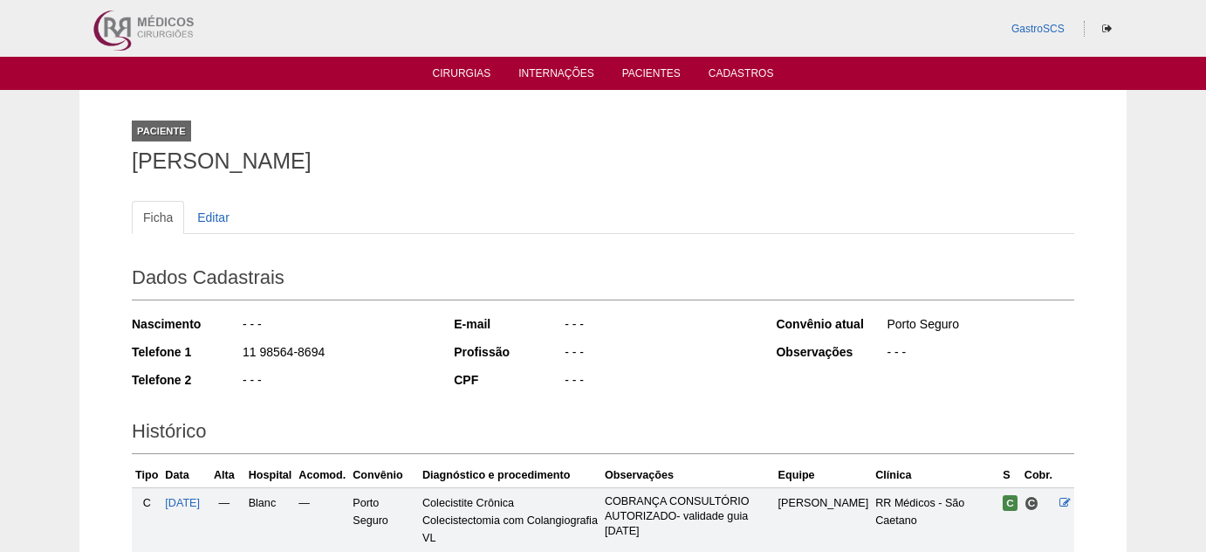
scroll to position [160, 0]
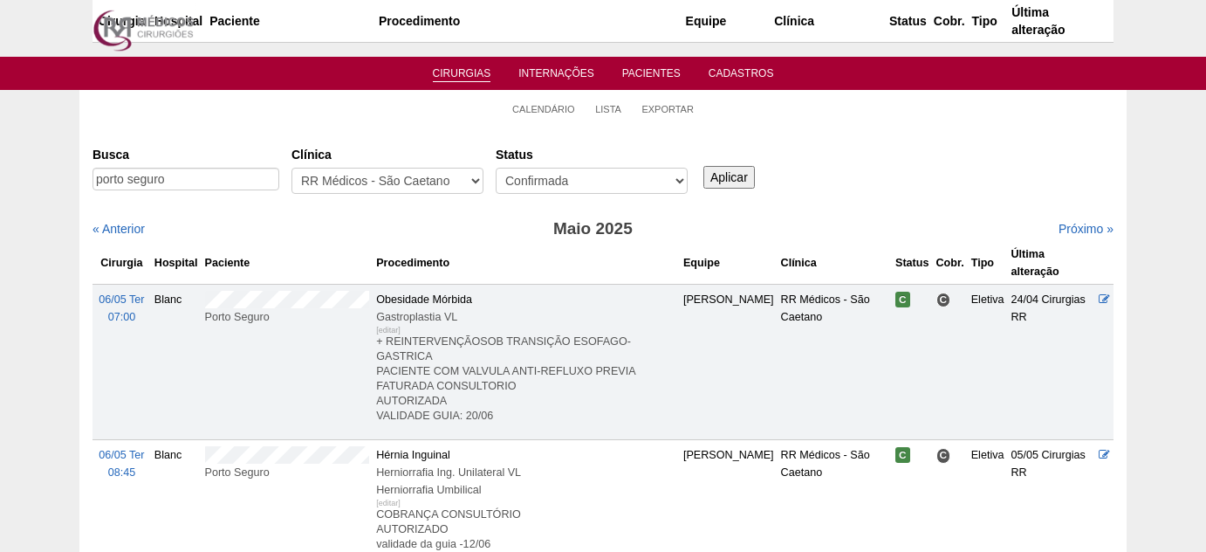
scroll to position [635, 0]
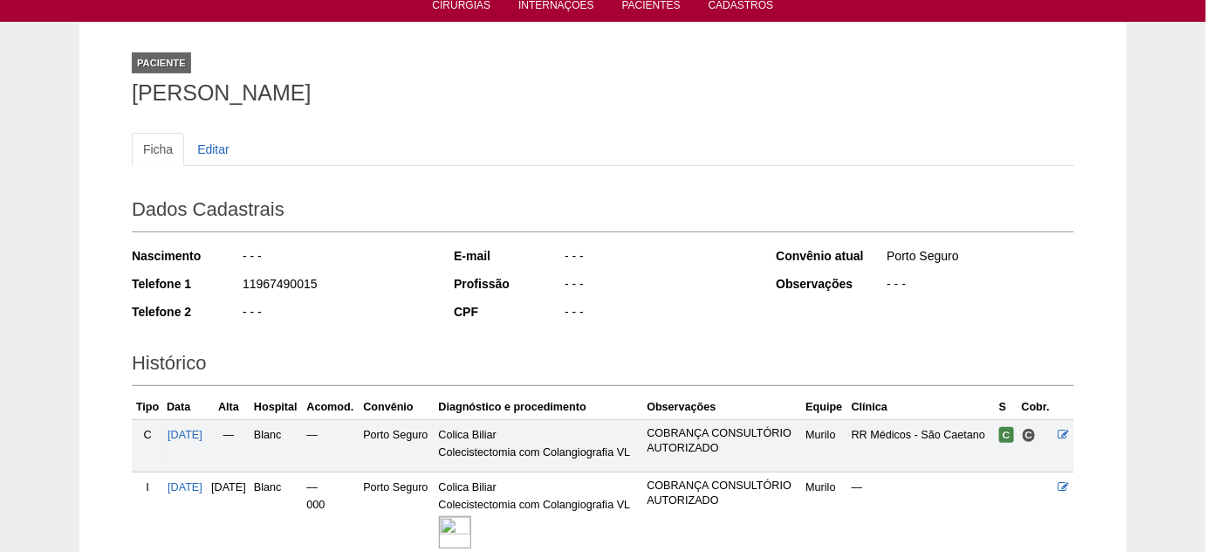
scroll to position [237, 0]
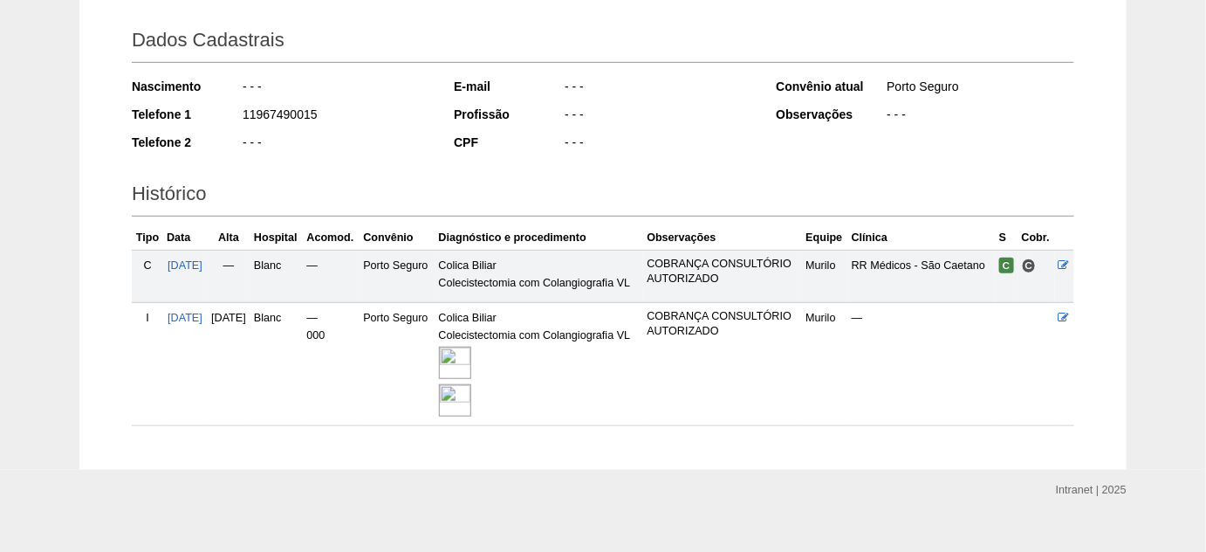
click at [471, 362] on img at bounding box center [455, 363] width 32 height 32
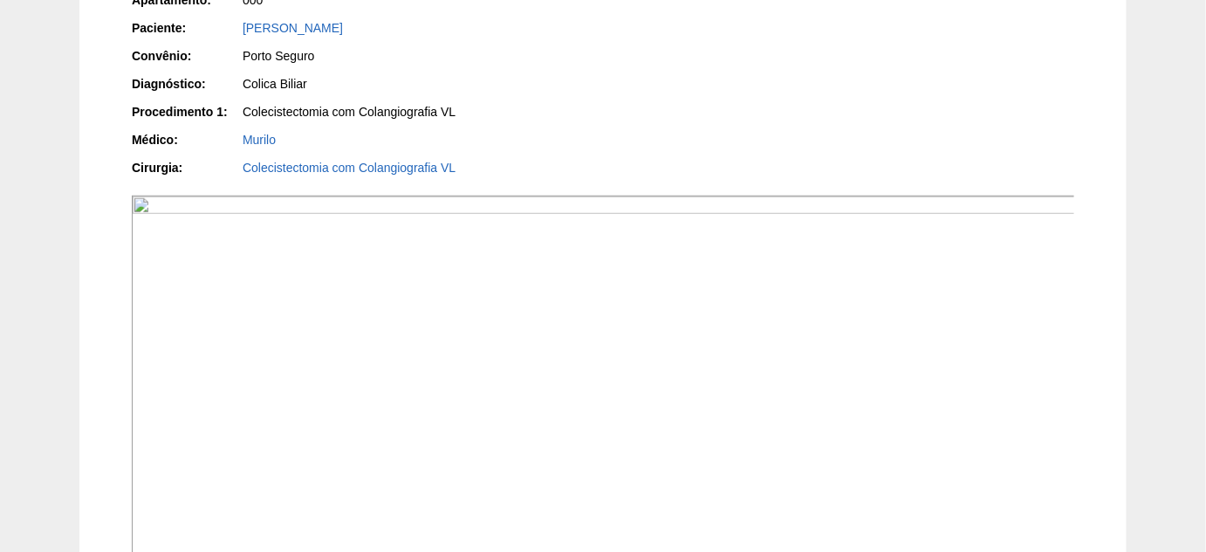
scroll to position [476, 0]
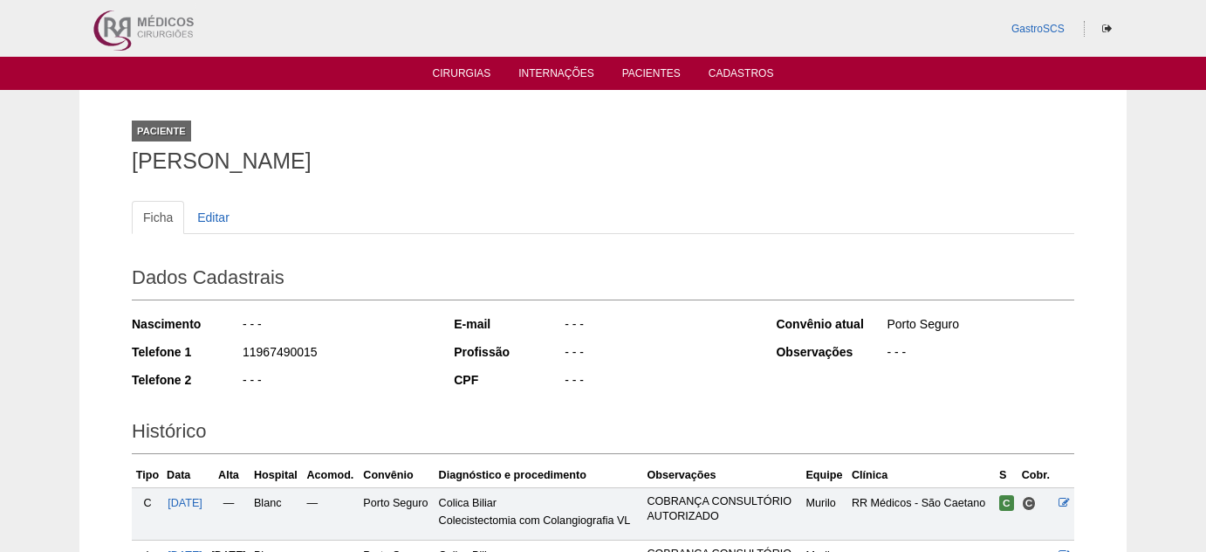
scroll to position [237, 0]
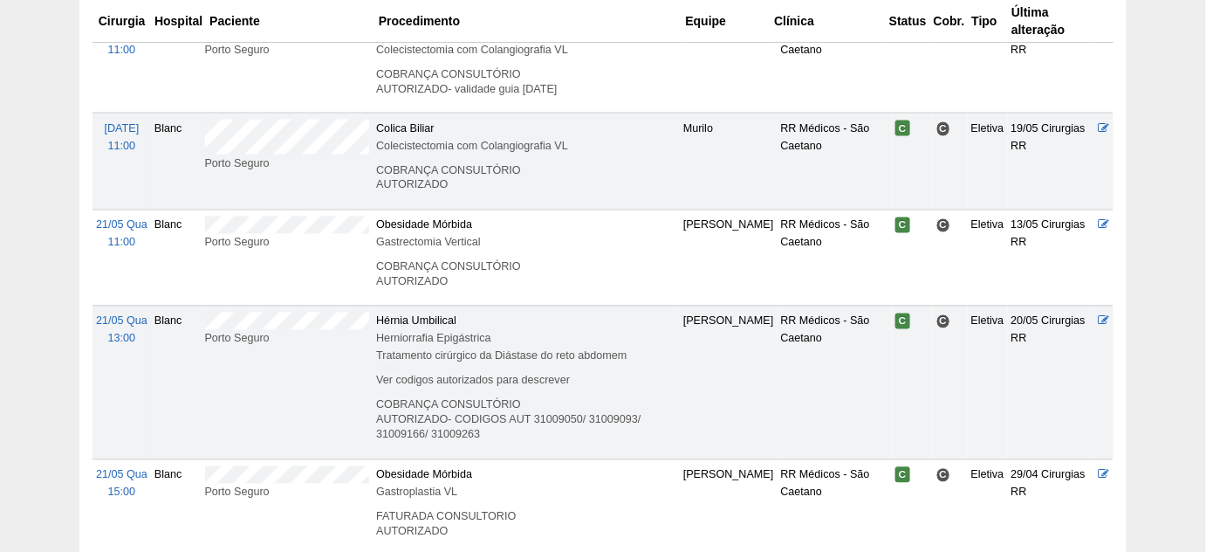
scroll to position [951, 0]
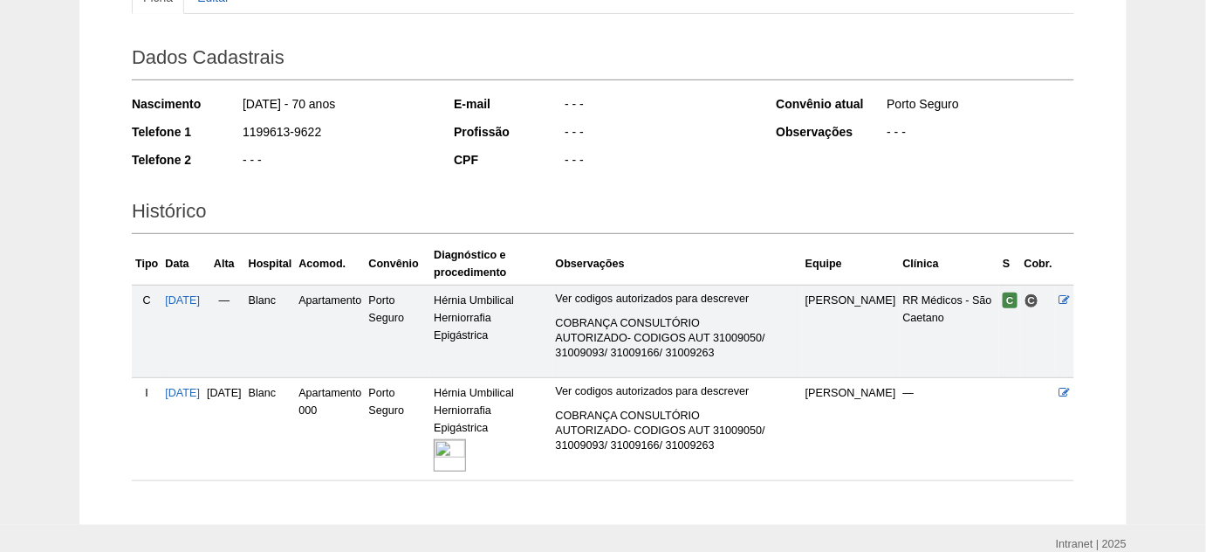
scroll to position [295, 0]
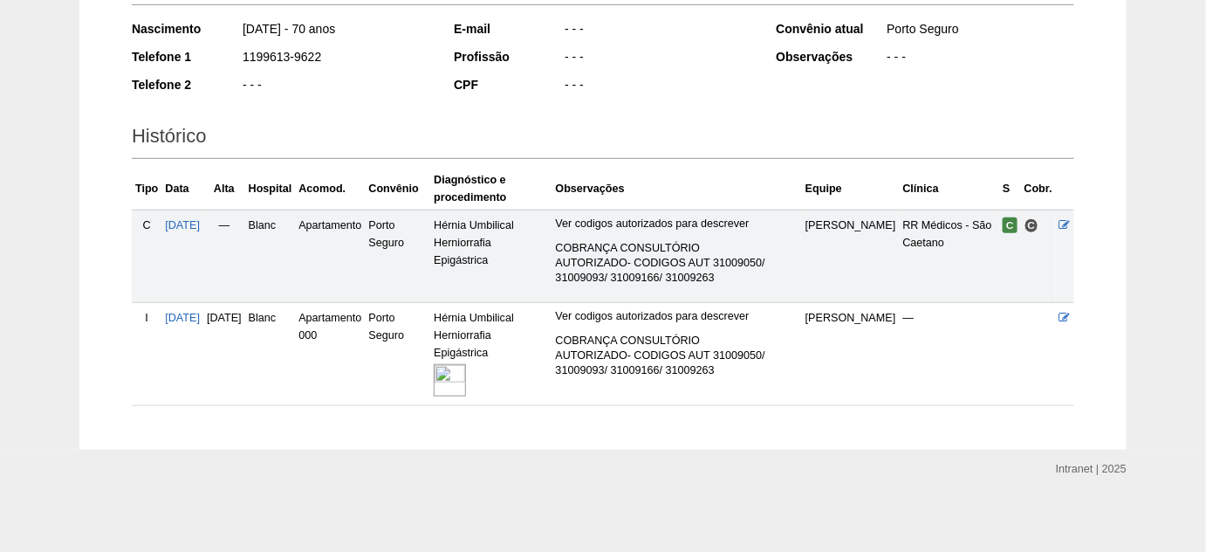
click at [466, 369] on img at bounding box center [450, 380] width 32 height 32
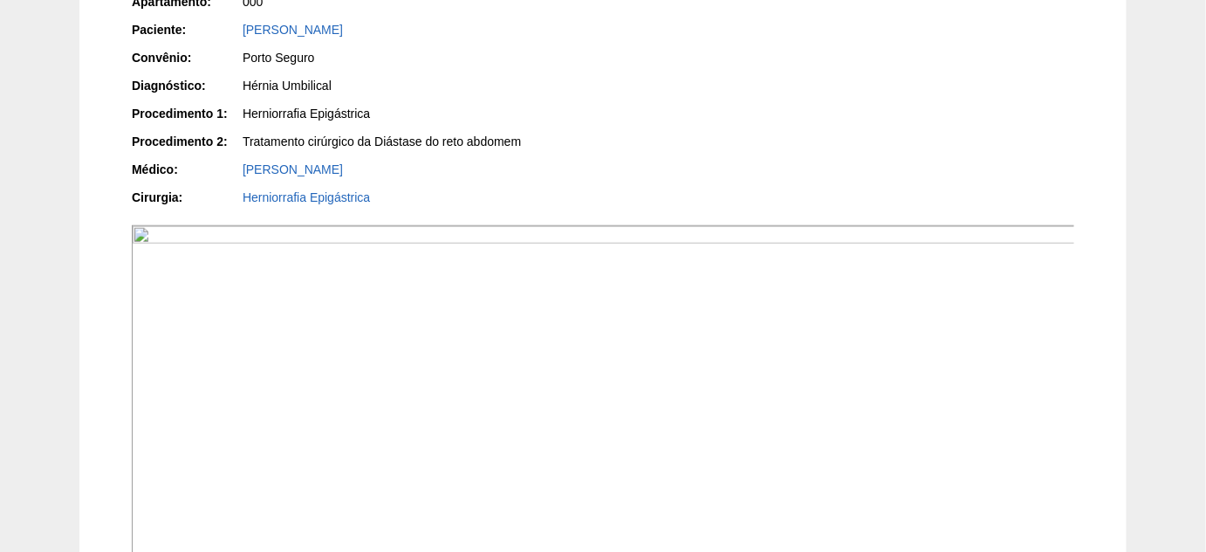
scroll to position [396, 0]
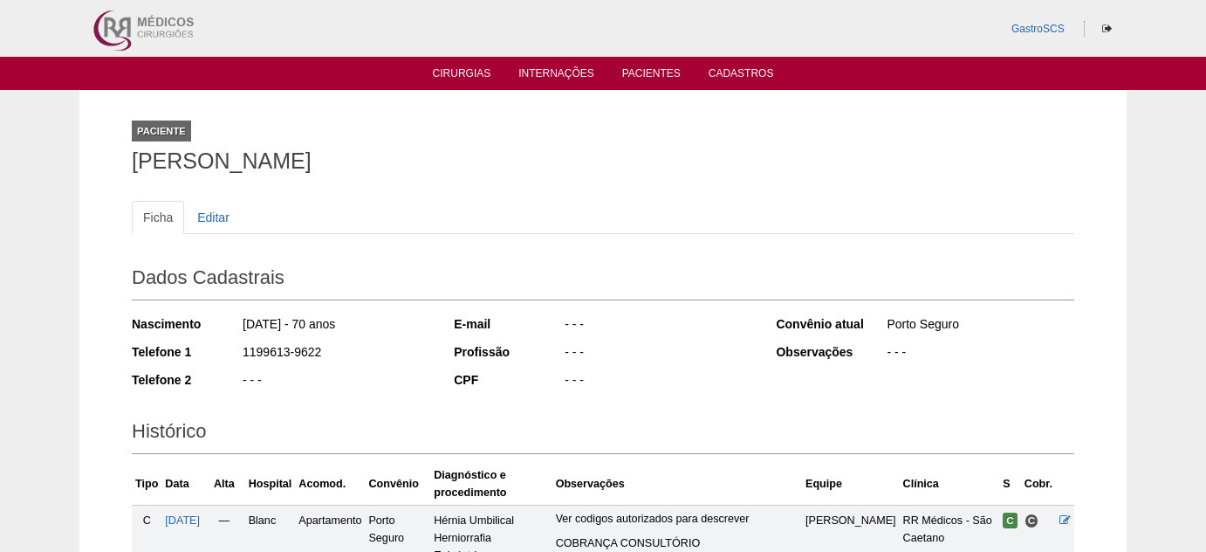
scroll to position [295, 0]
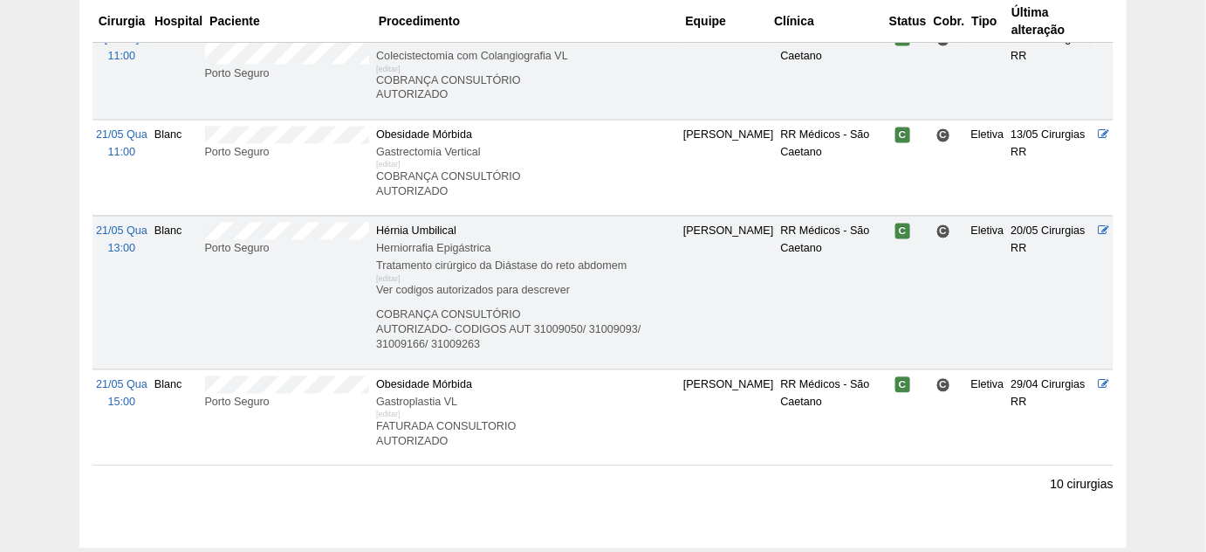
scroll to position [1031, 0]
